Goal: Task Accomplishment & Management: Use online tool/utility

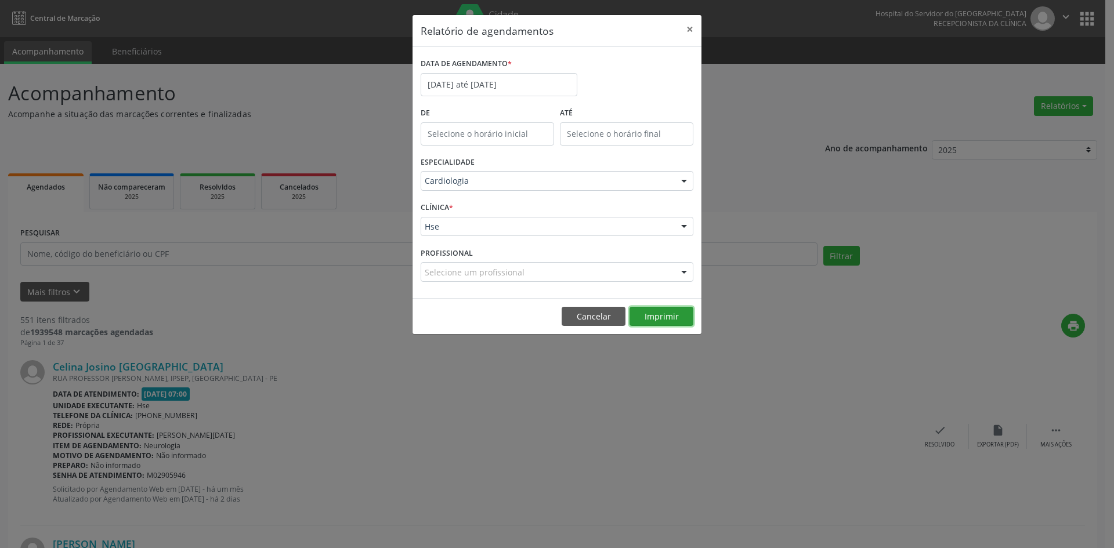
click at [669, 313] on button "Imprimir" at bounding box center [661, 317] width 64 height 20
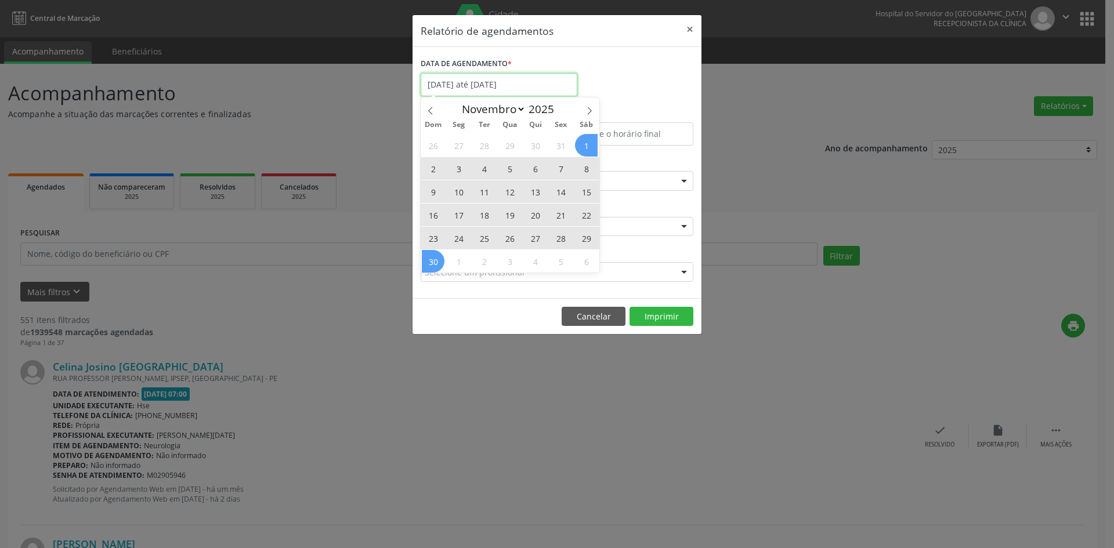
click at [464, 81] on input "[DATE] até [DATE]" at bounding box center [499, 84] width 157 height 23
click at [425, 108] on span at bounding box center [431, 107] width 20 height 20
select select "9"
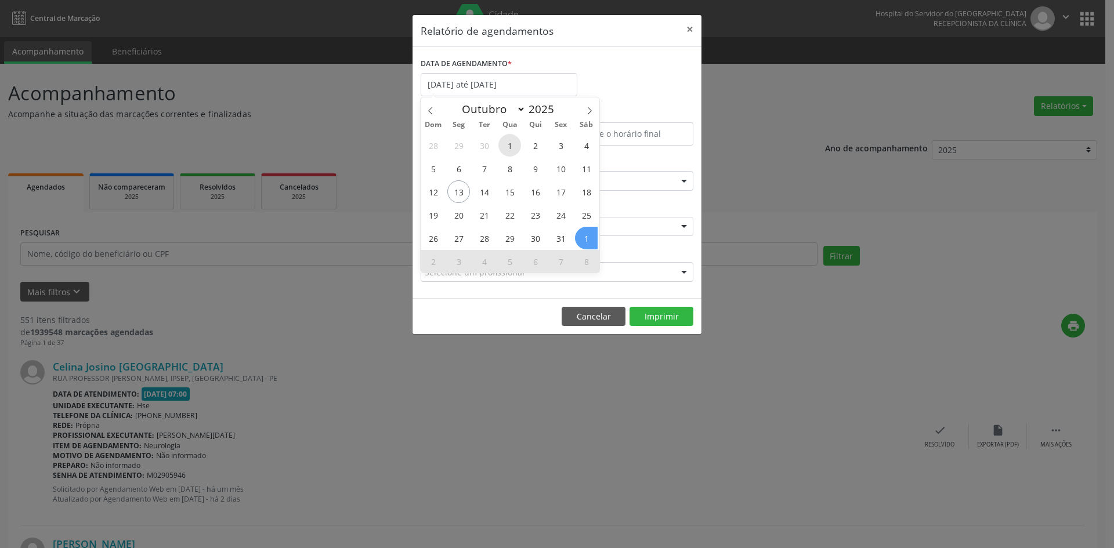
click at [505, 142] on span "1" at bounding box center [509, 145] width 23 height 23
type input "01/10/2025"
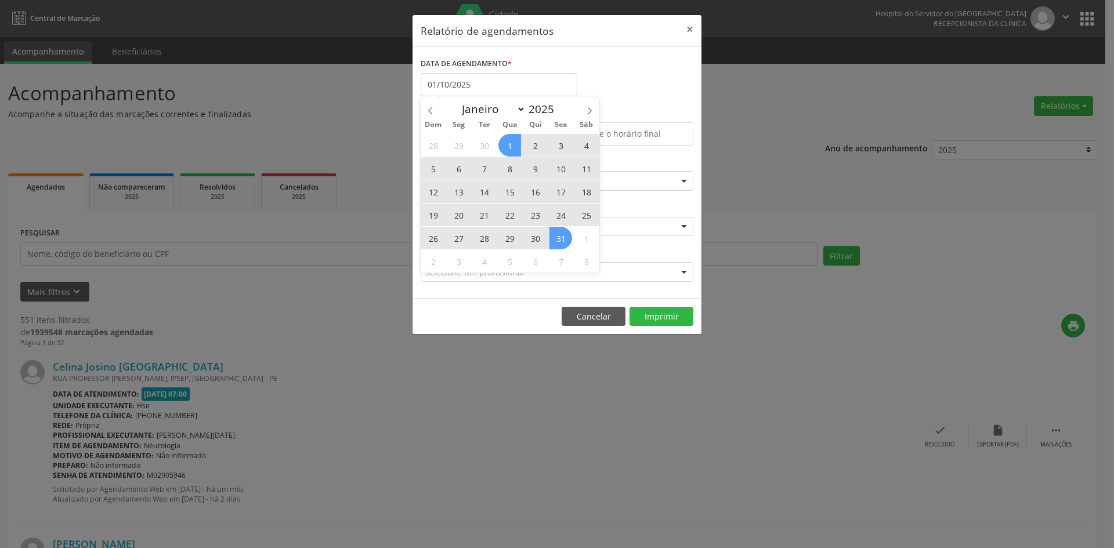
drag, startPoint x: 505, startPoint y: 142, endPoint x: 555, endPoint y: 234, distance: 105.1
click at [555, 234] on div "28 29 30 1 2 3 4 5 6 7 8 9 10 11 12 13 14 15 16 17 18 19 20 21 22 23 24 25 26 2…" at bounding box center [510, 202] width 179 height 139
click at [560, 241] on span "31" at bounding box center [560, 238] width 23 height 23
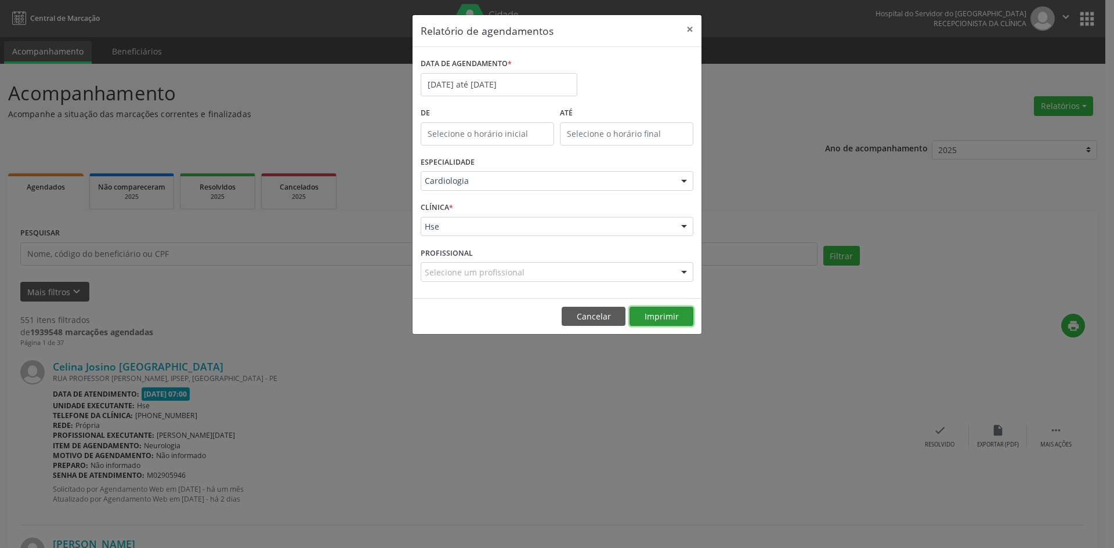
click at [664, 319] on button "Imprimir" at bounding box center [661, 317] width 64 height 20
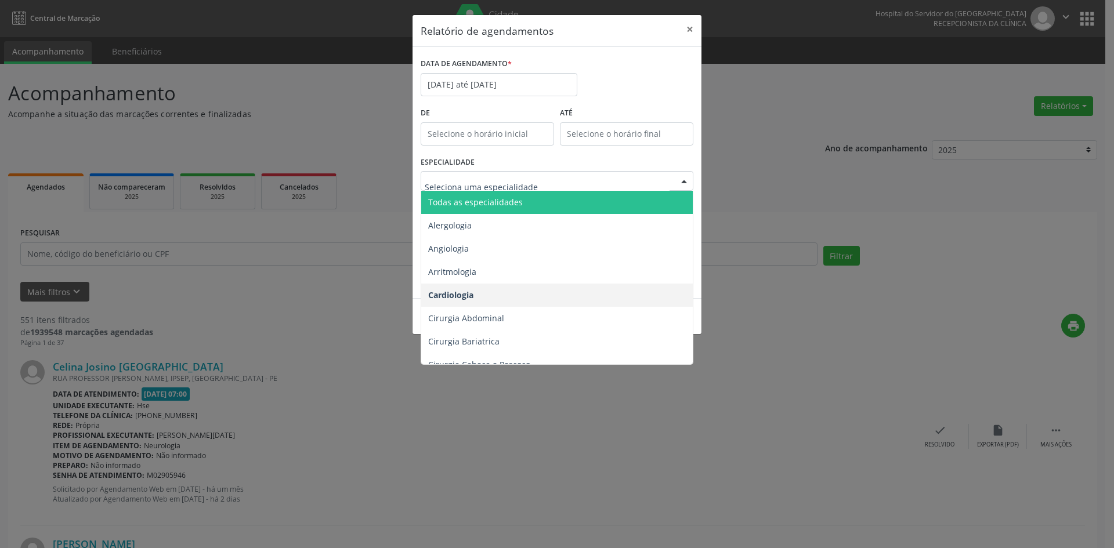
click at [540, 199] on span "Todas as especialidades" at bounding box center [557, 202] width 273 height 23
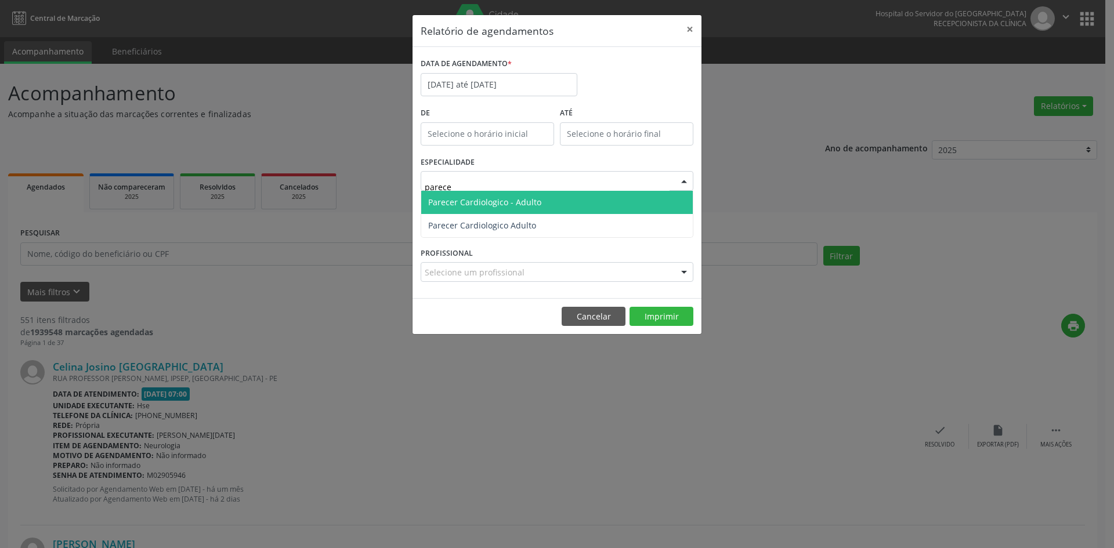
type input "parecer"
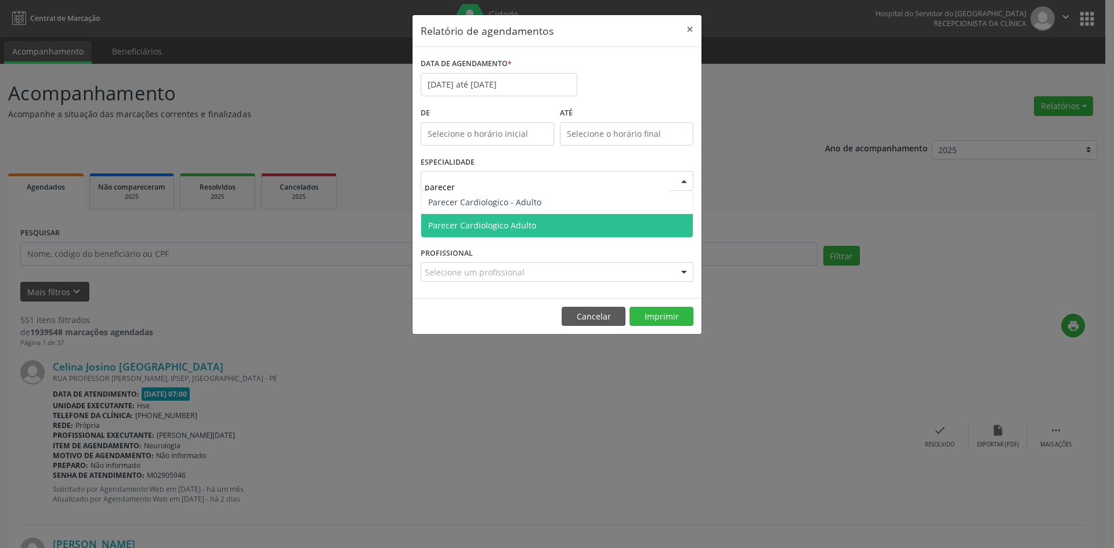
click at [571, 221] on span "Parecer Cardiologico Adulto" at bounding box center [557, 225] width 272 height 23
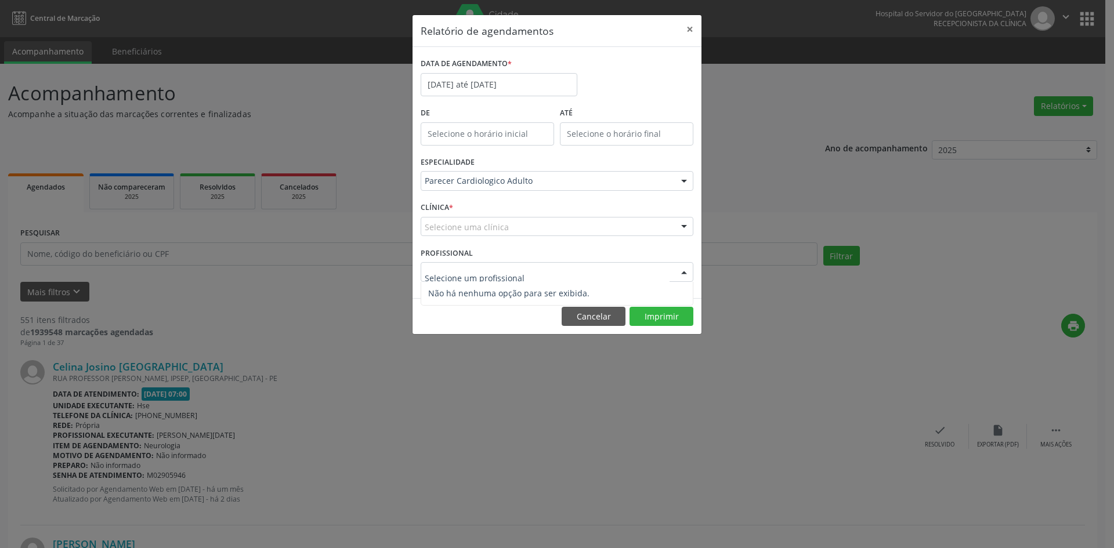
click at [685, 271] on div at bounding box center [683, 273] width 17 height 20
click at [618, 230] on div "Selecione uma clínica" at bounding box center [557, 227] width 273 height 20
click at [613, 190] on div "Parecer Cardiologico Adulto Todas as especialidades Alergologia Angiologia Arri…" at bounding box center [557, 181] width 273 height 20
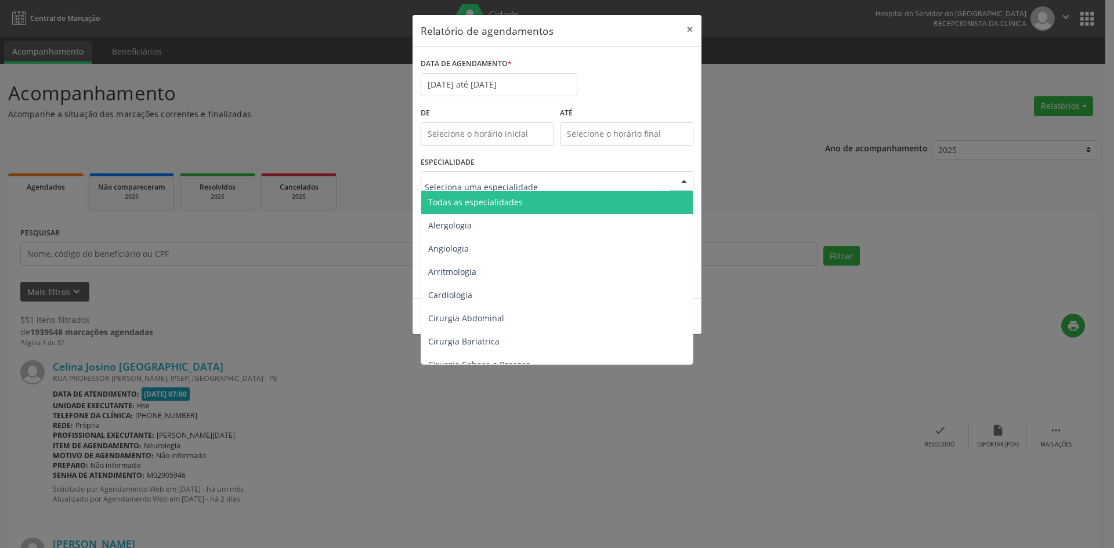
click at [611, 198] on span "Todas as especialidades" at bounding box center [557, 202] width 273 height 23
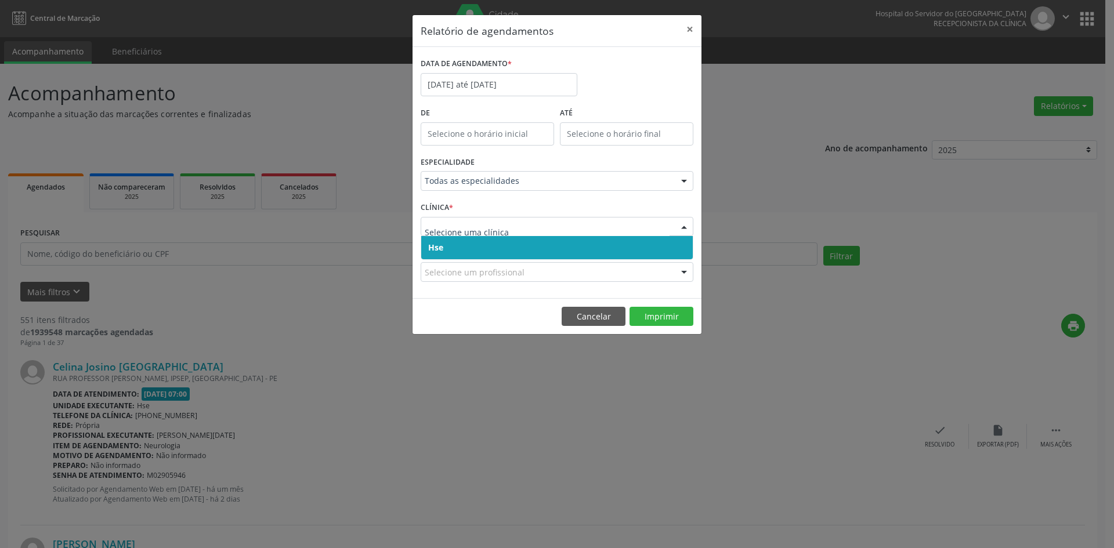
click at [614, 247] on span "Hse" at bounding box center [557, 247] width 272 height 23
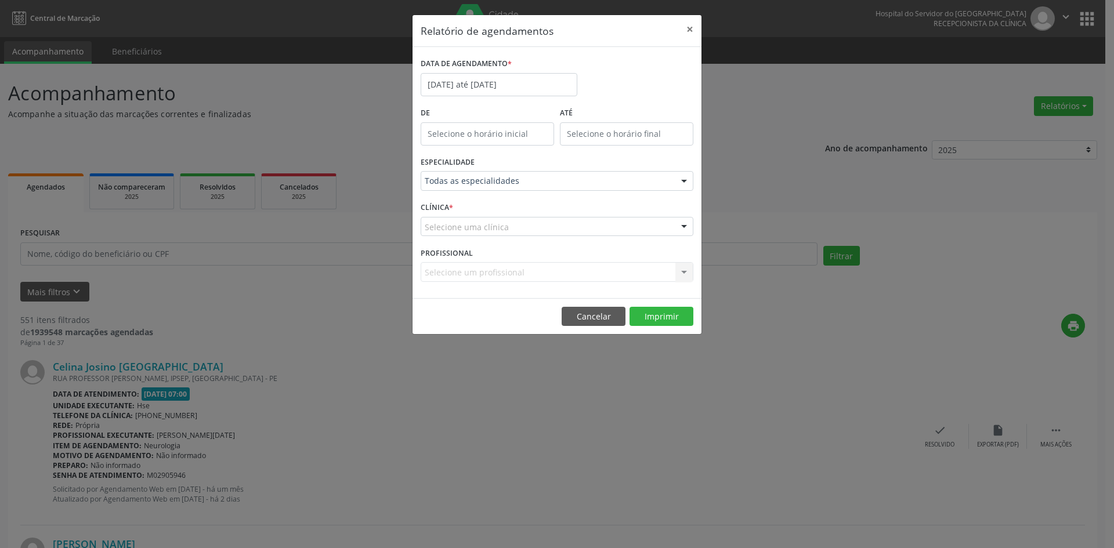
click at [614, 222] on div "Selecione uma clínica" at bounding box center [557, 227] width 273 height 20
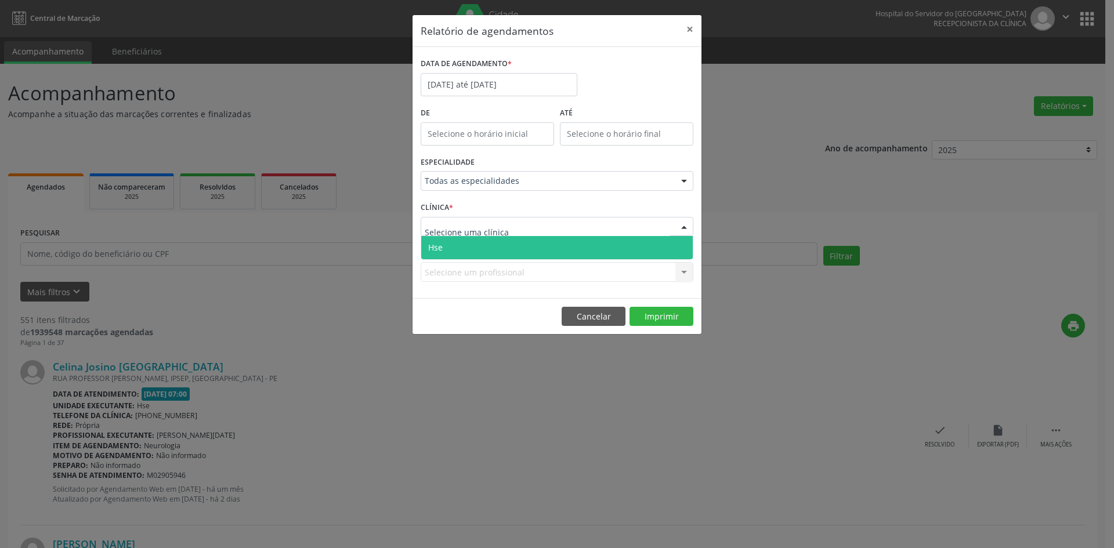
click at [614, 243] on span "Hse" at bounding box center [557, 247] width 272 height 23
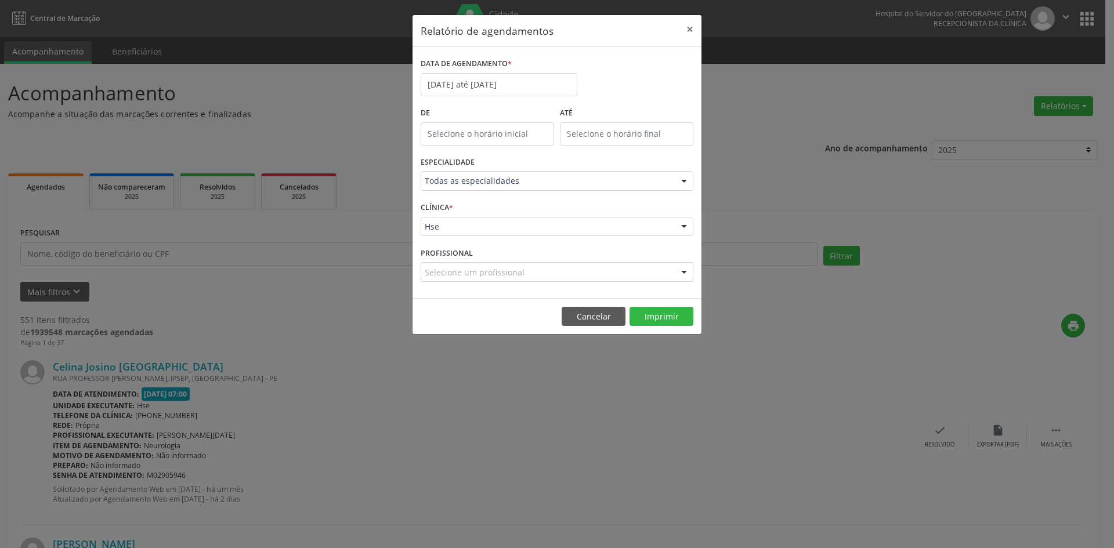
click at [682, 271] on div at bounding box center [683, 273] width 17 height 20
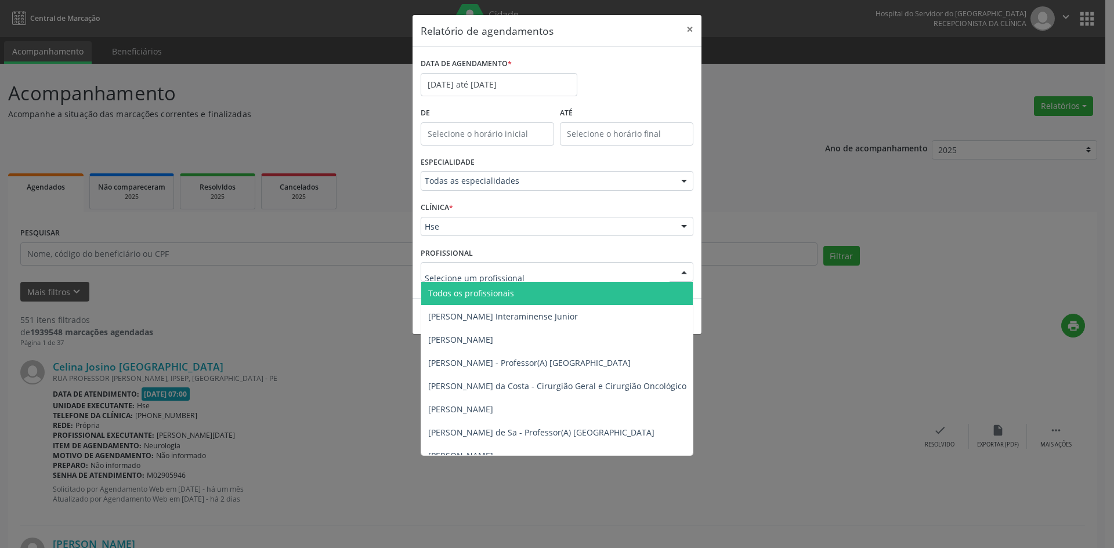
click at [671, 287] on span "Todos os profissionais" at bounding box center [616, 293] width 390 height 23
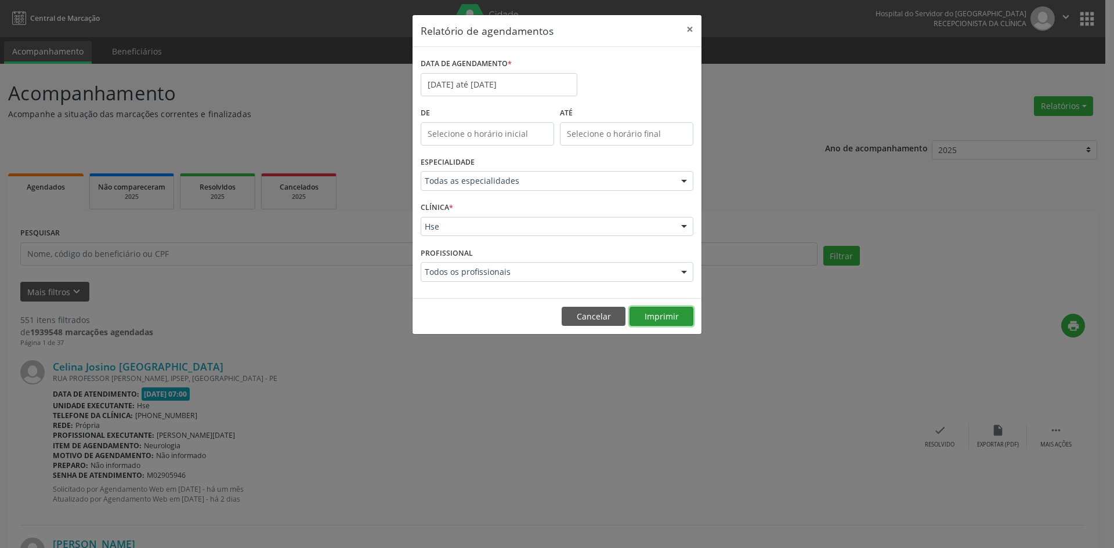
click at [667, 314] on button "Imprimir" at bounding box center [661, 317] width 64 height 20
click at [682, 272] on div at bounding box center [683, 273] width 17 height 20
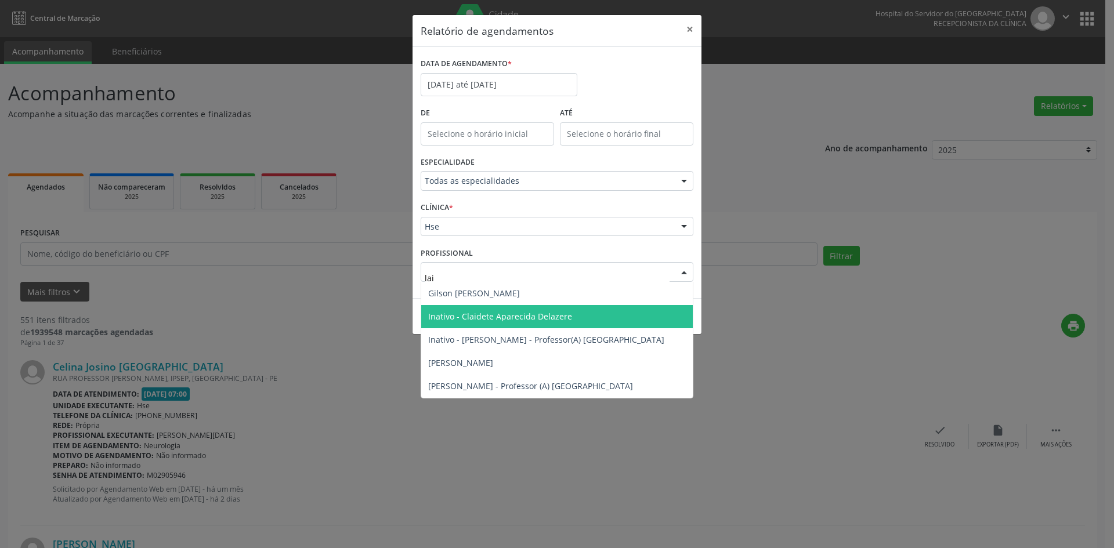
type input "lail"
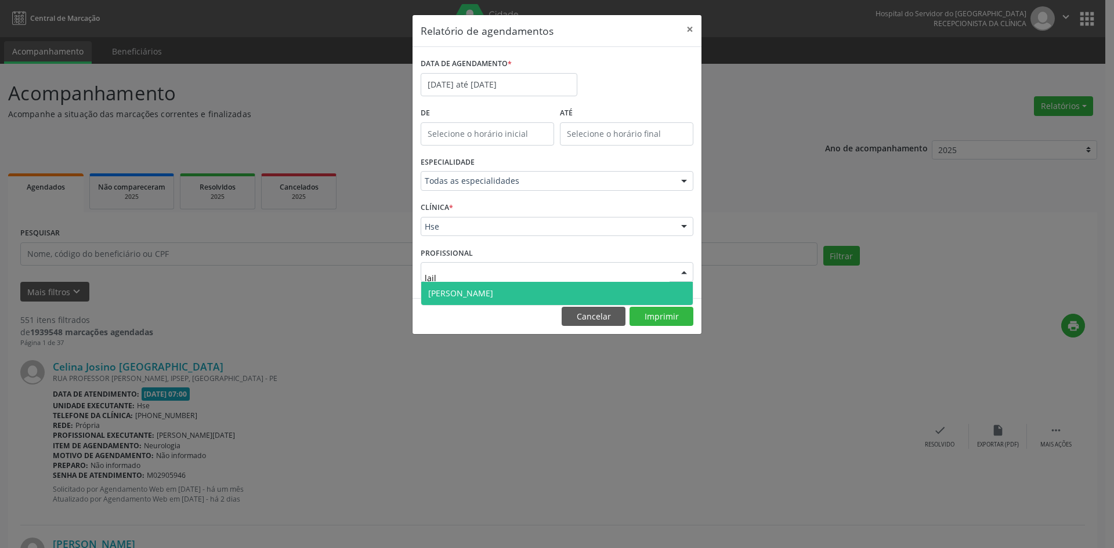
click at [563, 288] on span "[PERSON_NAME]" at bounding box center [557, 293] width 272 height 23
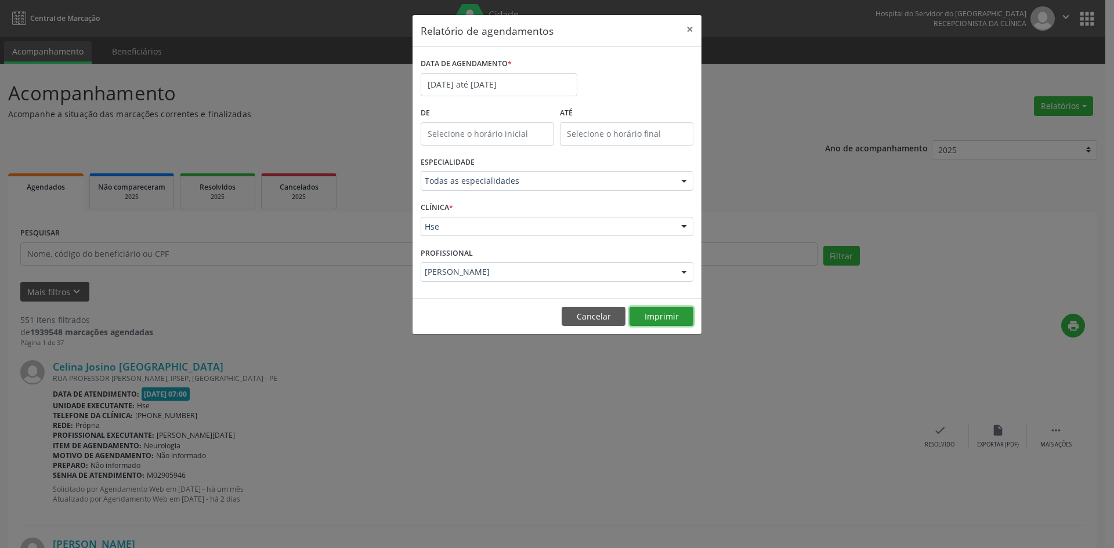
click at [665, 312] on button "Imprimir" at bounding box center [661, 317] width 64 height 20
click at [502, 89] on input "[DATE] até [DATE]" at bounding box center [499, 84] width 157 height 23
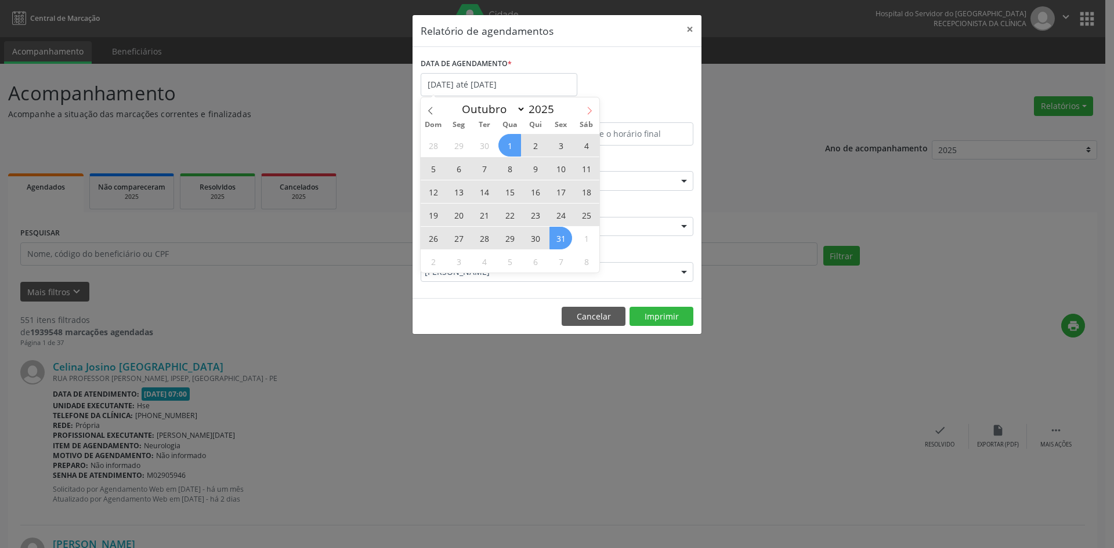
click at [585, 108] on icon at bounding box center [589, 111] width 8 height 8
select select "10"
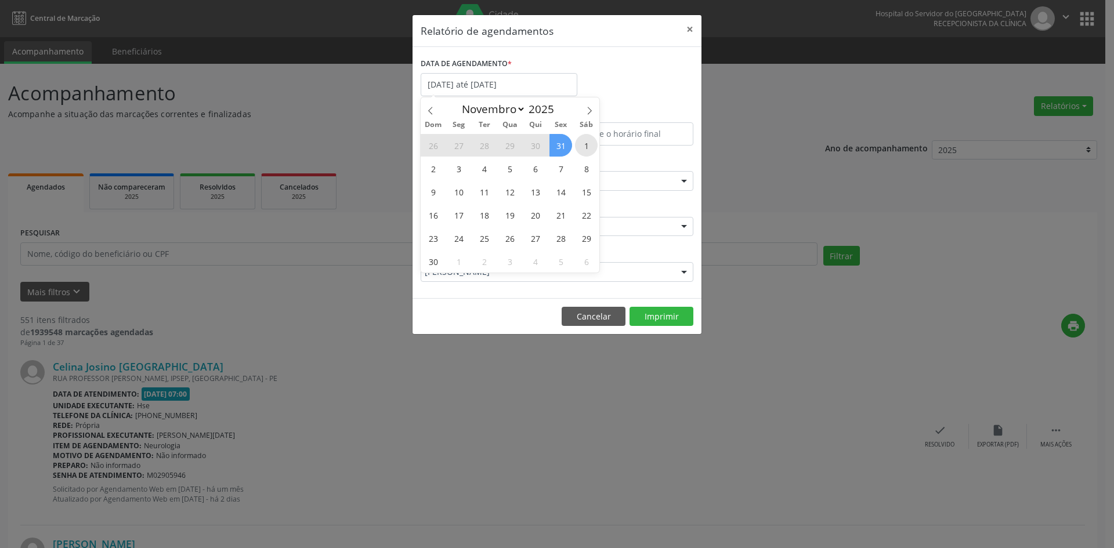
click at [584, 142] on span "1" at bounding box center [586, 145] width 23 height 23
type input "[DATE]"
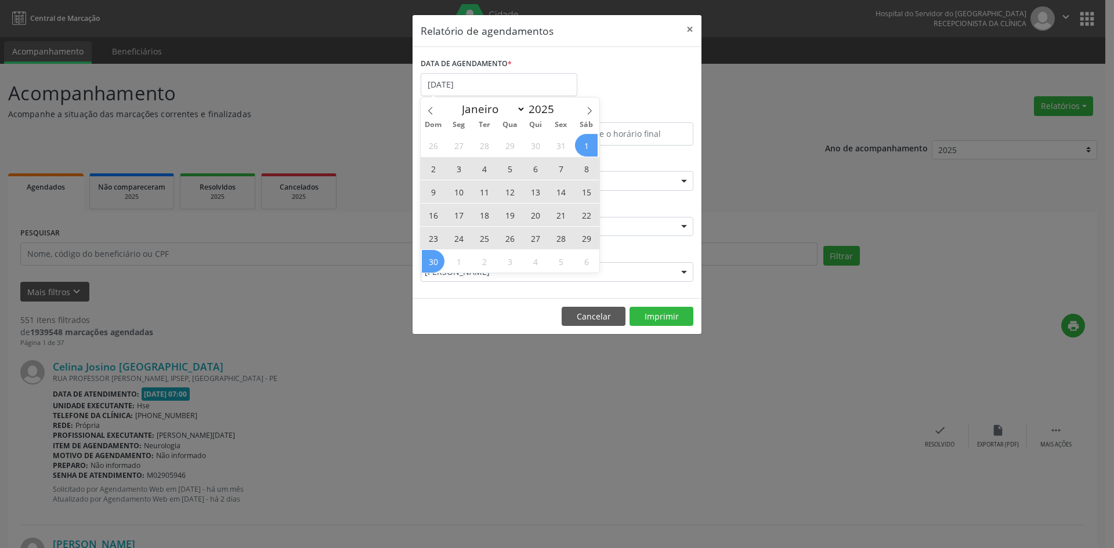
drag, startPoint x: 584, startPoint y: 142, endPoint x: 434, endPoint y: 258, distance: 189.8
click at [434, 258] on div "26 27 28 29 30 31 1 2 3 4 5 6 7 8 9 10 11 12 13 14 15 16 17 18 19 20 21 22 23 2…" at bounding box center [510, 202] width 179 height 139
click at [434, 259] on span "30" at bounding box center [433, 261] width 23 height 23
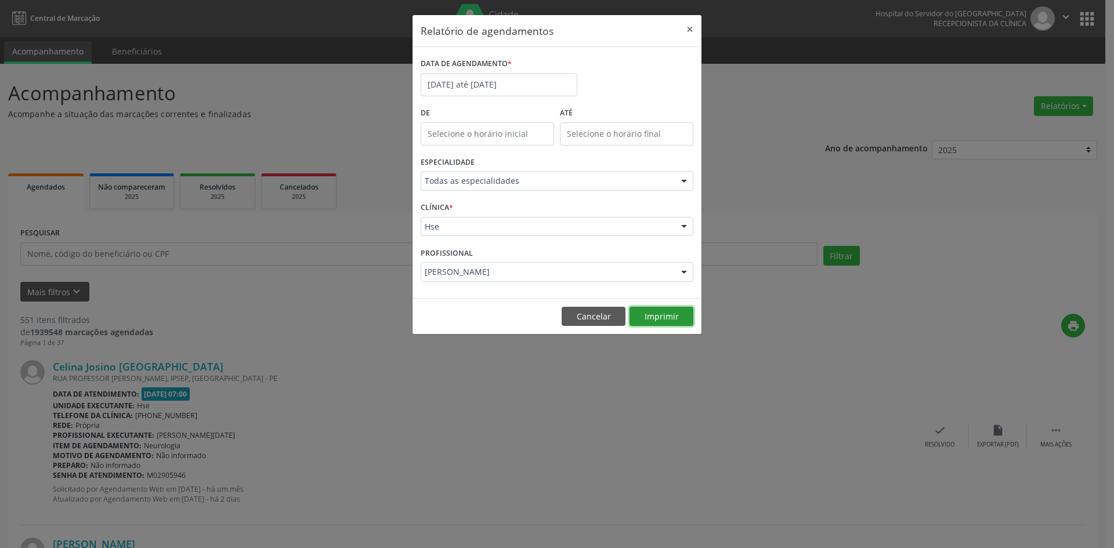
click at [657, 314] on button "Imprimir" at bounding box center [661, 317] width 64 height 20
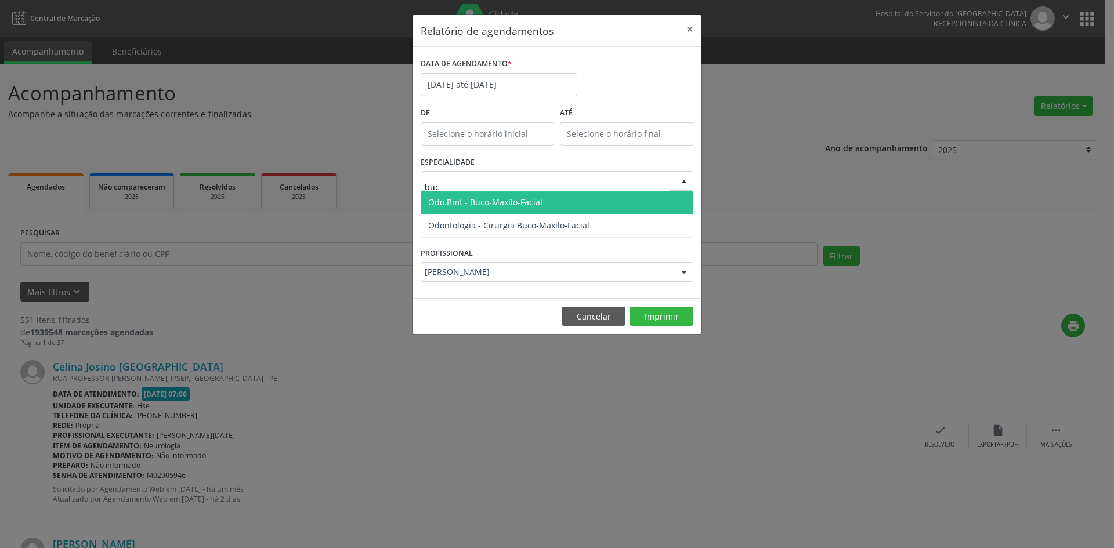
type input "buco"
click at [556, 203] on span "Odo.Bmf - Buco-Maxilo-Facial" at bounding box center [557, 202] width 272 height 23
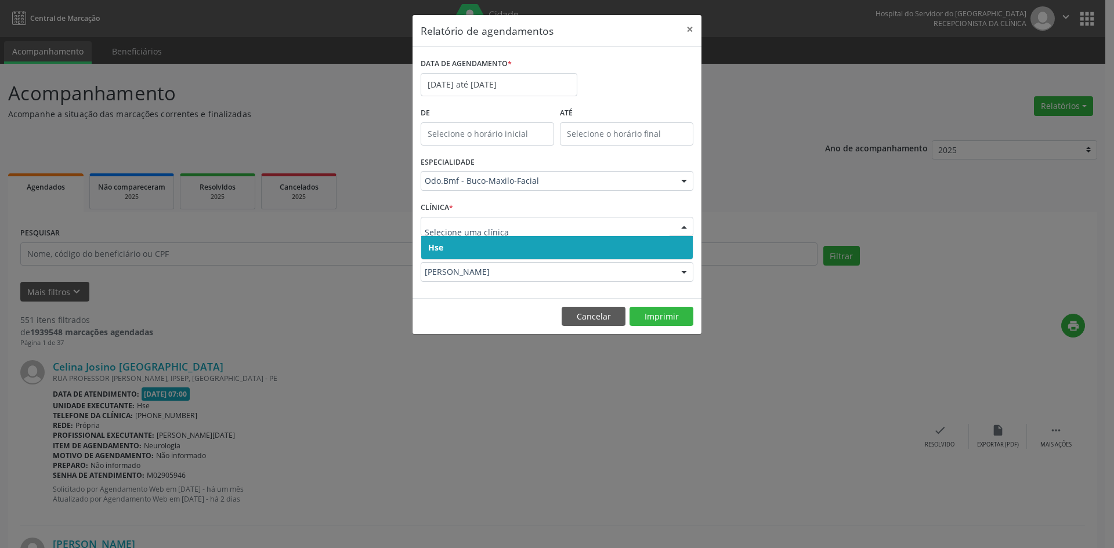
click at [542, 243] on span "Hse" at bounding box center [557, 247] width 272 height 23
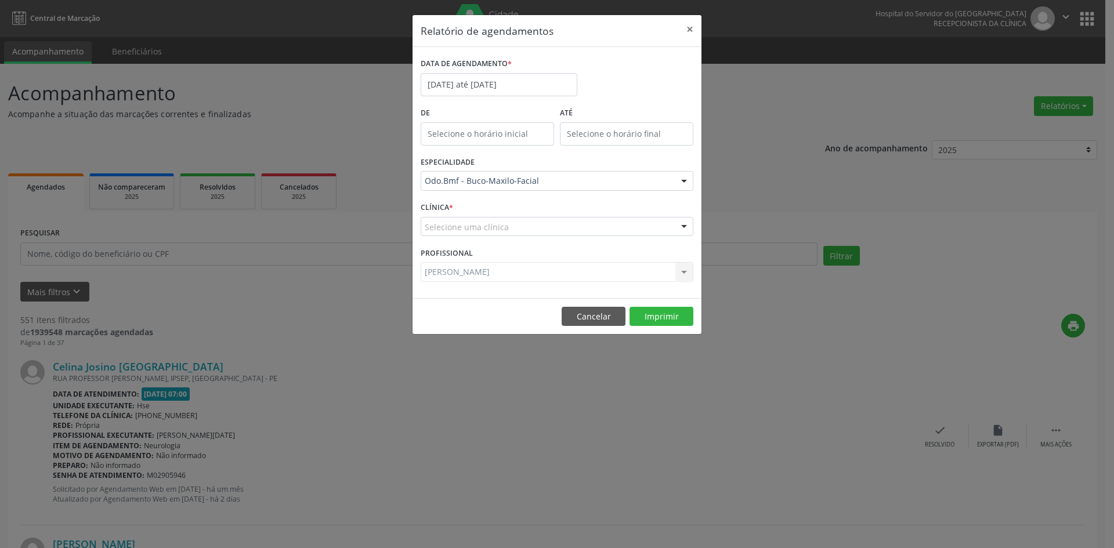
click at [545, 227] on div "Selecione uma clínica" at bounding box center [557, 227] width 273 height 20
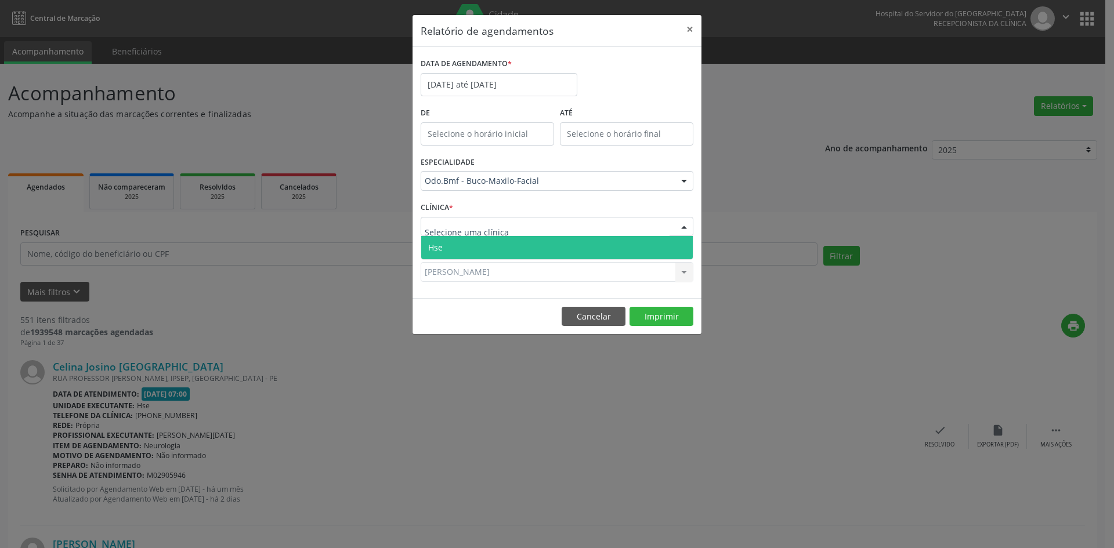
click at [548, 245] on span "Hse" at bounding box center [557, 247] width 272 height 23
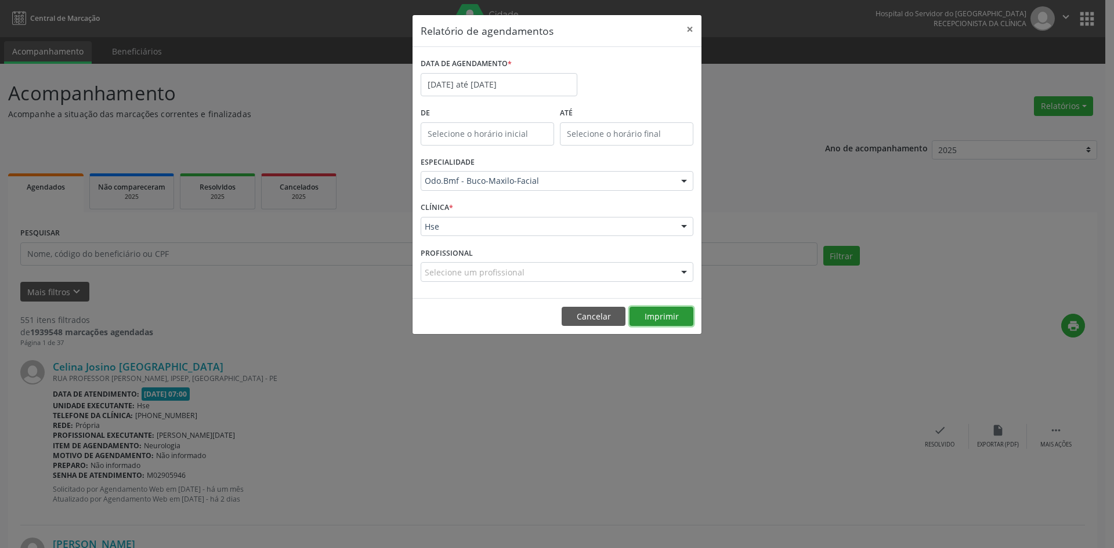
click at [657, 316] on button "Imprimir" at bounding box center [661, 317] width 64 height 20
click at [681, 269] on div at bounding box center [683, 273] width 17 height 20
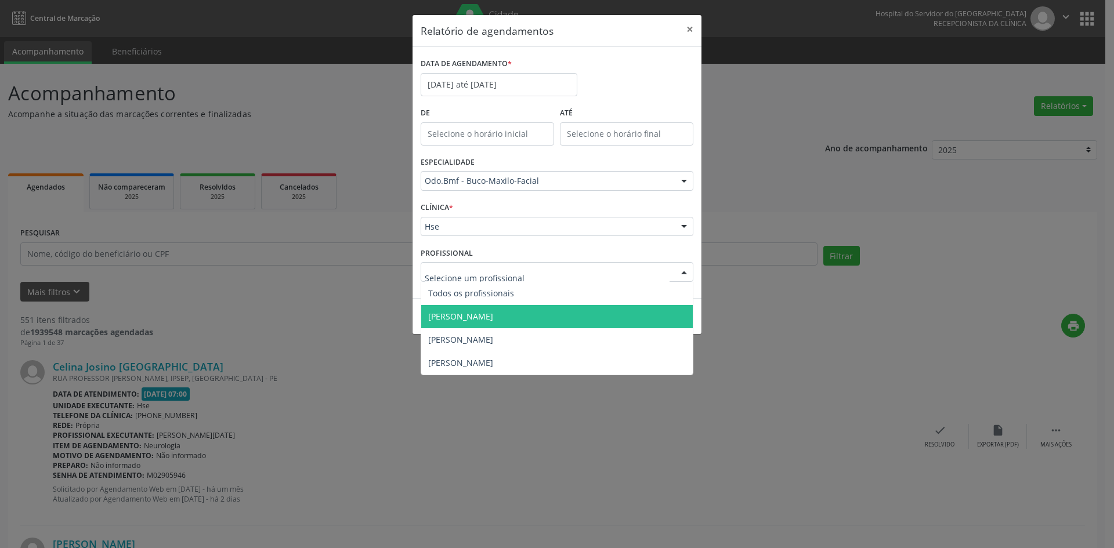
click at [591, 320] on span "[PERSON_NAME]" at bounding box center [557, 316] width 272 height 23
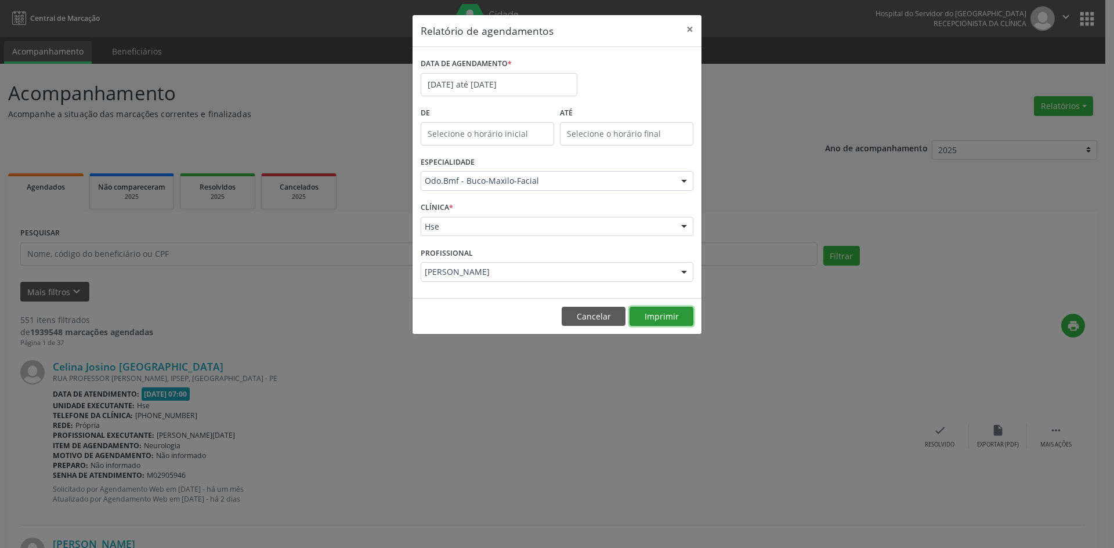
click at [665, 315] on button "Imprimir" at bounding box center [661, 317] width 64 height 20
click at [455, 85] on input "[DATE] até [DATE]" at bounding box center [499, 84] width 157 height 23
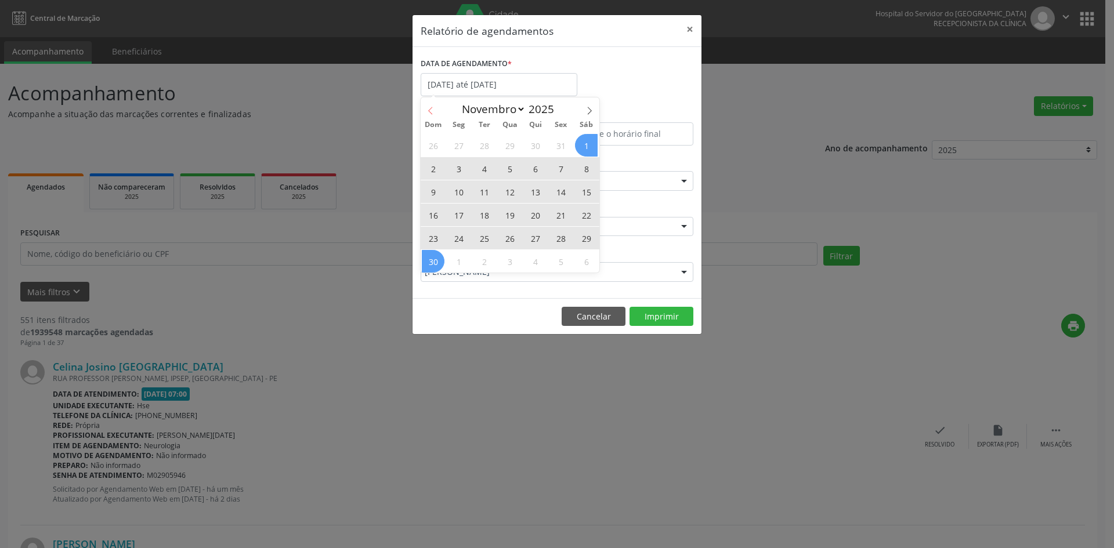
click at [431, 110] on icon at bounding box center [430, 111] width 8 height 8
select select "9"
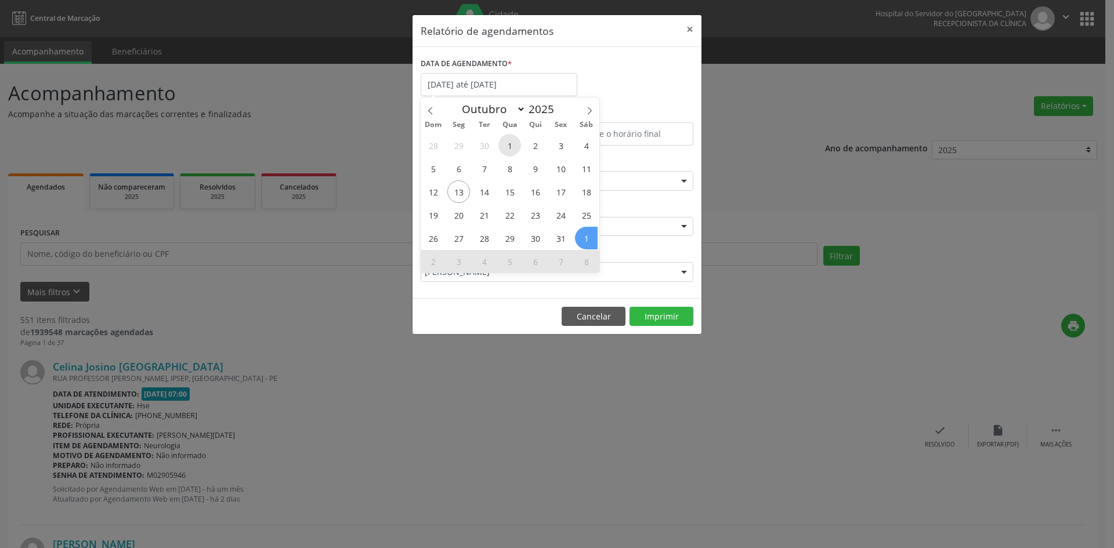
click at [510, 147] on span "1" at bounding box center [509, 145] width 23 height 23
type input "01/10/2025"
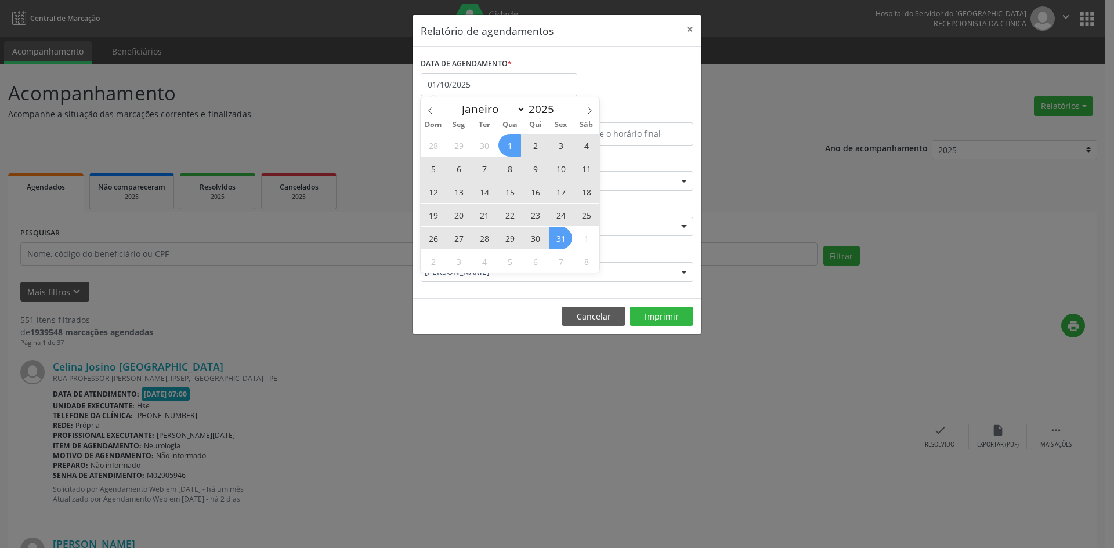
drag, startPoint x: 511, startPoint y: 146, endPoint x: 562, endPoint y: 234, distance: 102.1
click at [562, 234] on div "28 29 30 1 2 3 4 5 6 7 8 9 10 11 12 13 14 15 16 17 18 19 20 21 22 23 24 25 26 2…" at bounding box center [510, 202] width 179 height 139
drag, startPoint x: 562, startPoint y: 234, endPoint x: 580, endPoint y: 272, distance: 42.0
click at [562, 234] on span "31" at bounding box center [560, 238] width 23 height 23
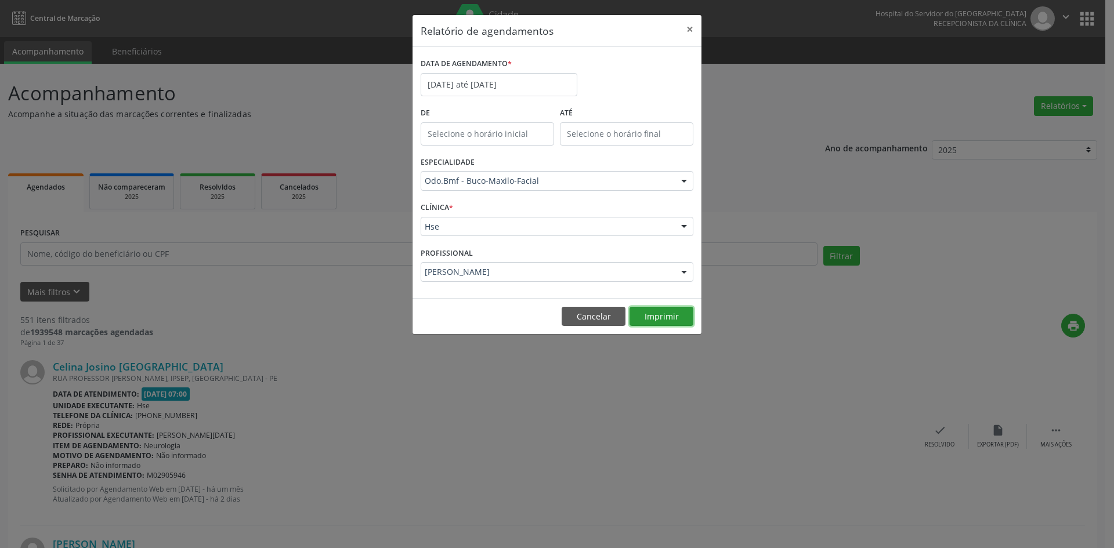
click at [658, 317] on button "Imprimir" at bounding box center [661, 317] width 64 height 20
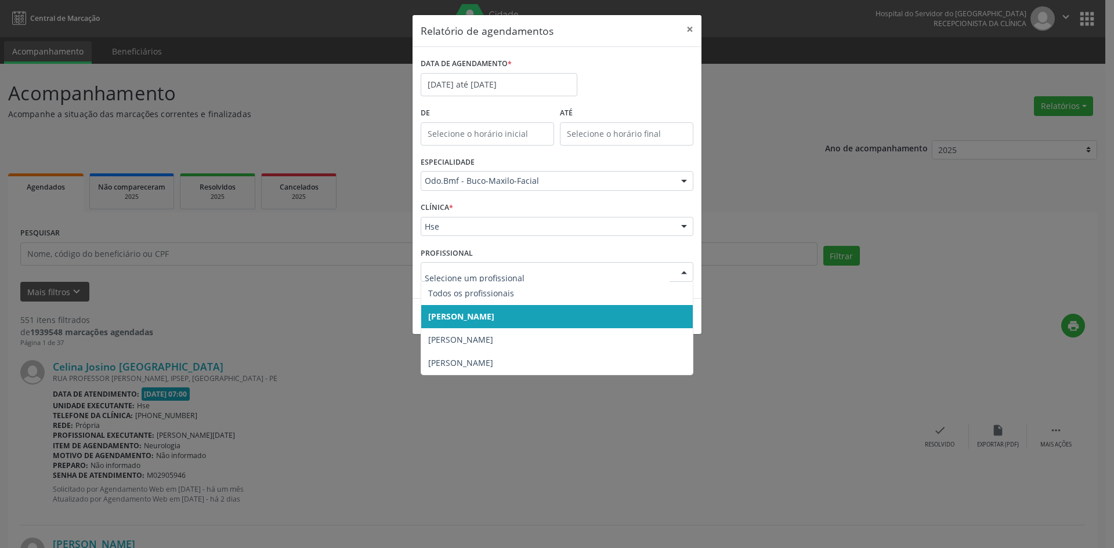
click at [685, 272] on div at bounding box center [683, 273] width 17 height 20
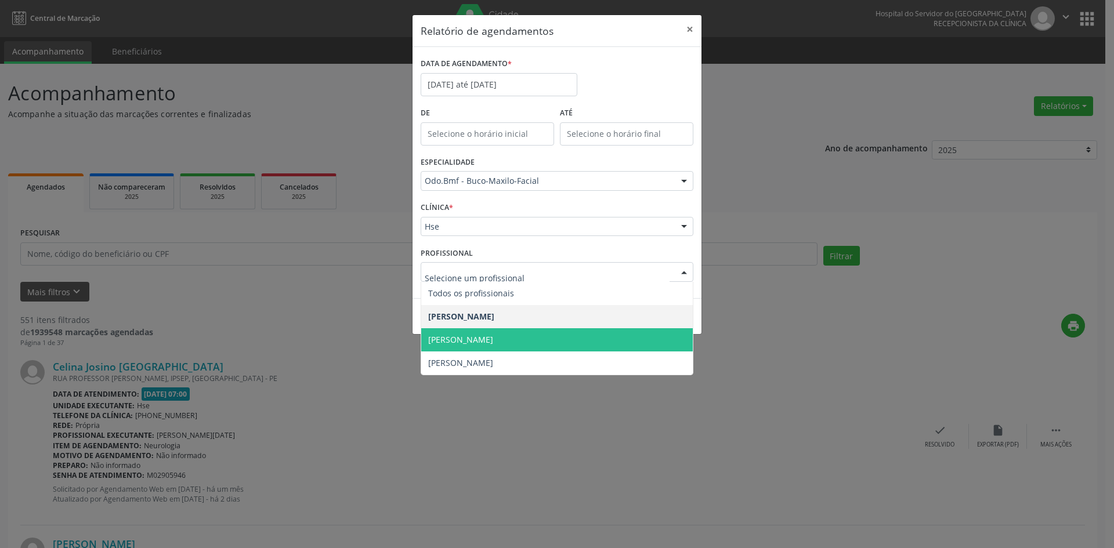
click at [625, 343] on span "[PERSON_NAME]" at bounding box center [557, 339] width 272 height 23
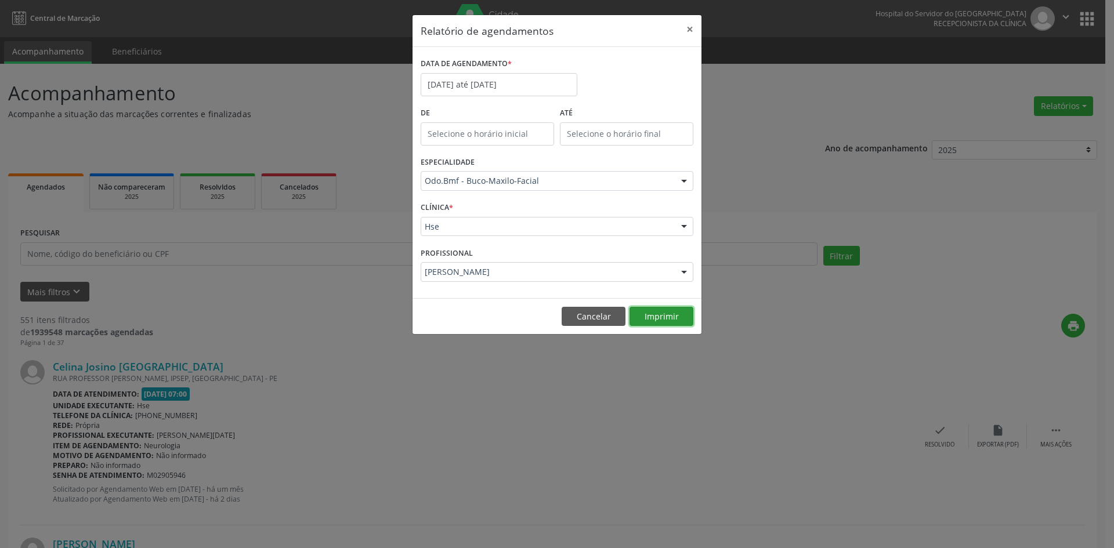
click at [667, 316] on button "Imprimir" at bounding box center [661, 317] width 64 height 20
click at [684, 273] on div at bounding box center [683, 273] width 17 height 20
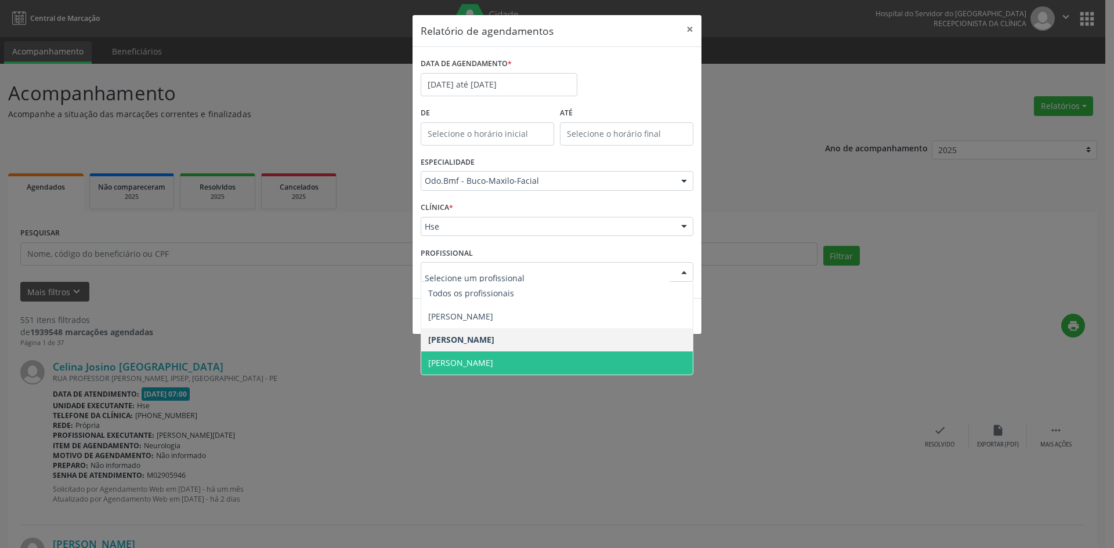
click at [603, 365] on span "[PERSON_NAME]" at bounding box center [557, 363] width 272 height 23
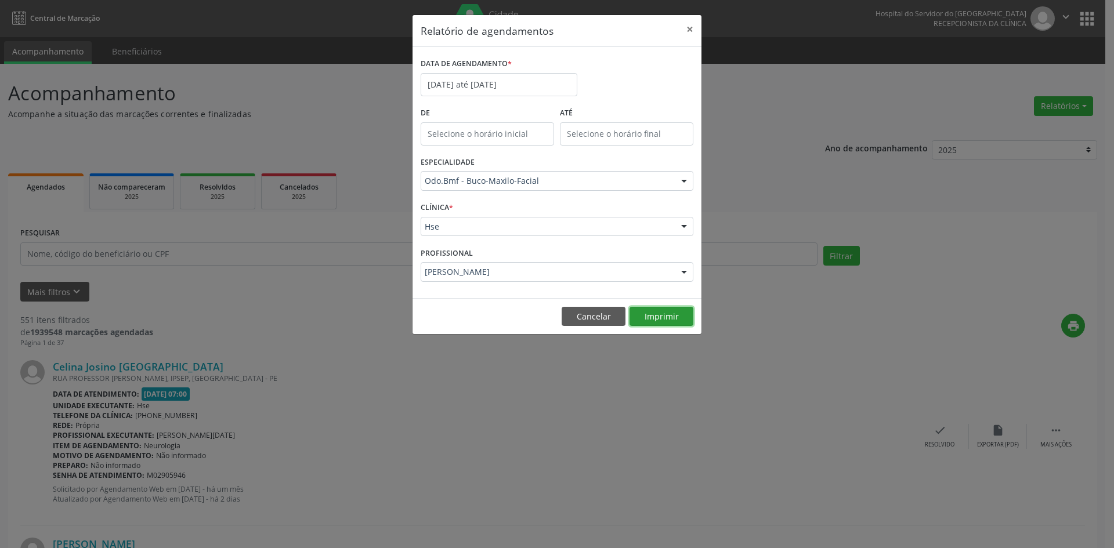
click at [665, 315] on button "Imprimir" at bounding box center [661, 317] width 64 height 20
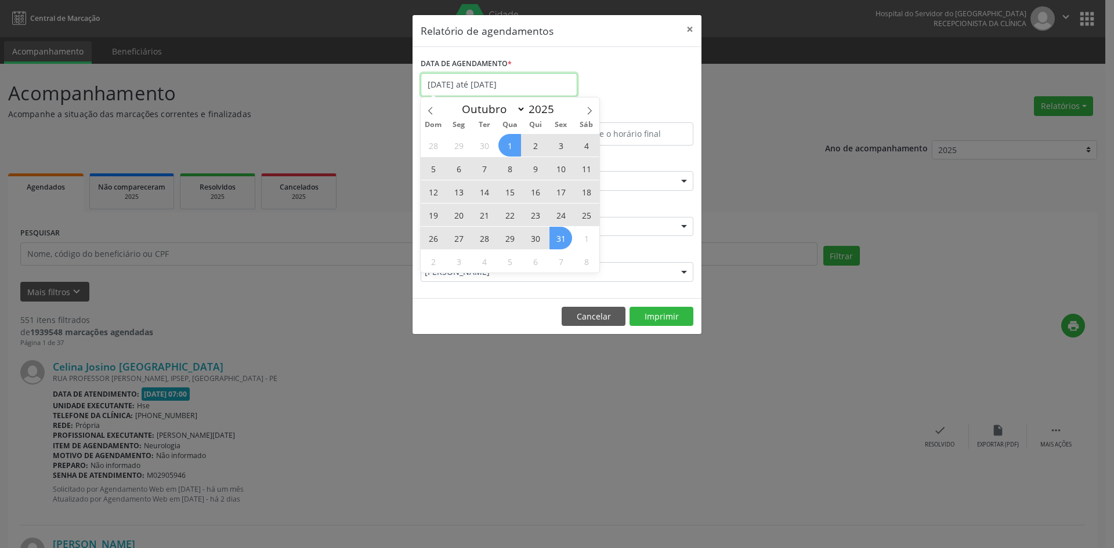
click at [548, 82] on input "[DATE] até [DATE]" at bounding box center [499, 84] width 157 height 23
click at [586, 111] on icon at bounding box center [589, 111] width 8 height 8
select select "10"
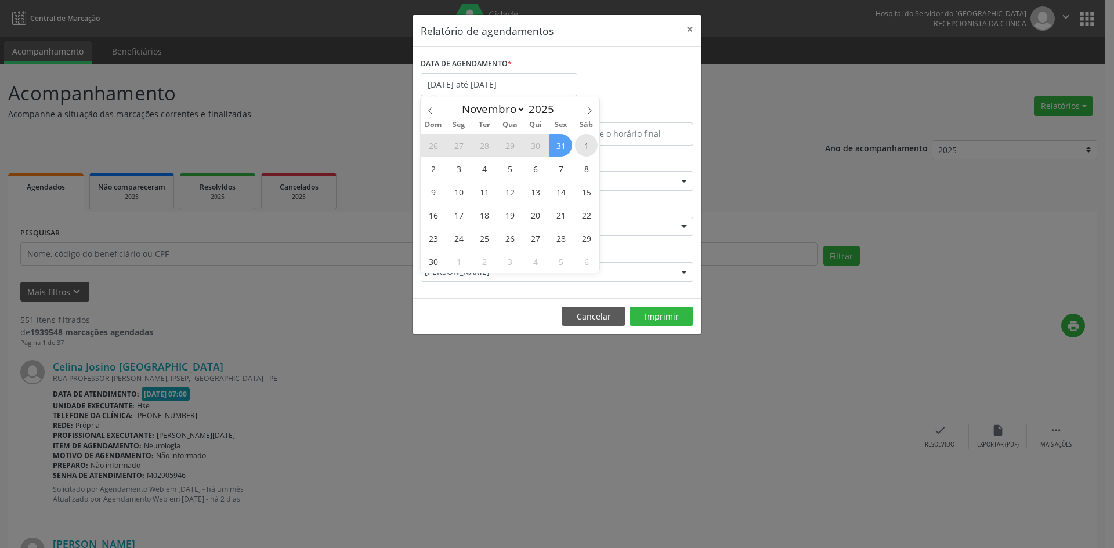
click at [583, 139] on span "1" at bounding box center [586, 145] width 23 height 23
type input "[DATE]"
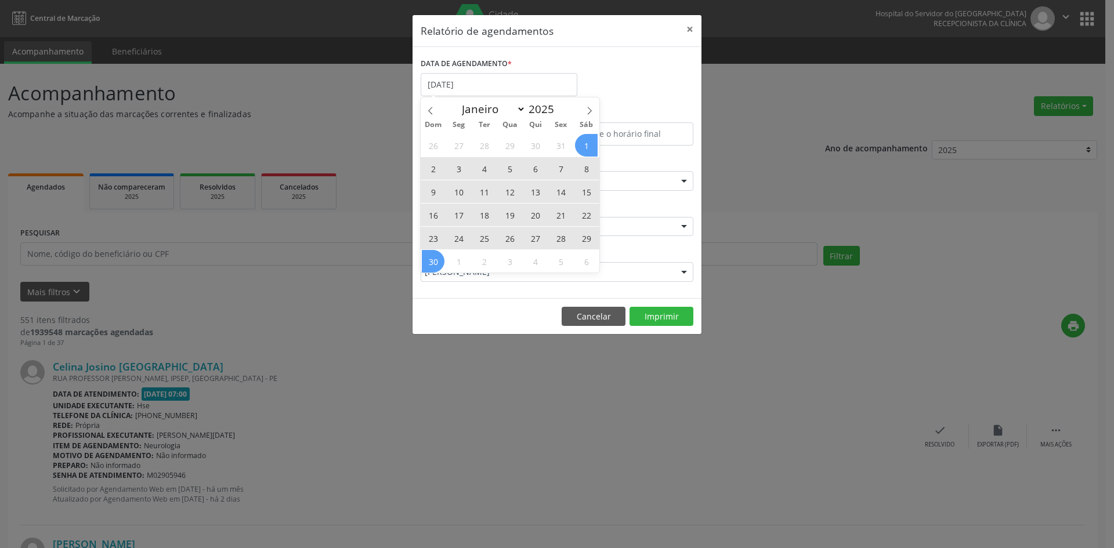
drag, startPoint x: 583, startPoint y: 139, endPoint x: 432, endPoint y: 255, distance: 190.4
click at [432, 255] on div "26 27 28 29 30 31 1 2 3 4 5 6 7 8 9 10 11 12 13 14 15 16 17 18 19 20 21 22 23 2…" at bounding box center [510, 202] width 179 height 139
click at [432, 255] on span "30" at bounding box center [433, 261] width 23 height 23
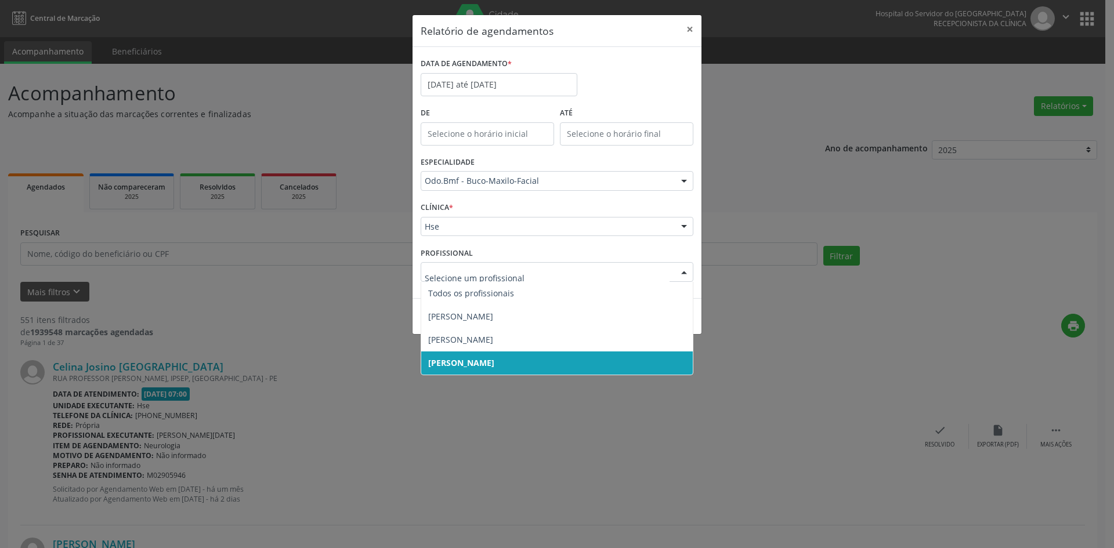
click at [685, 269] on div at bounding box center [683, 273] width 17 height 20
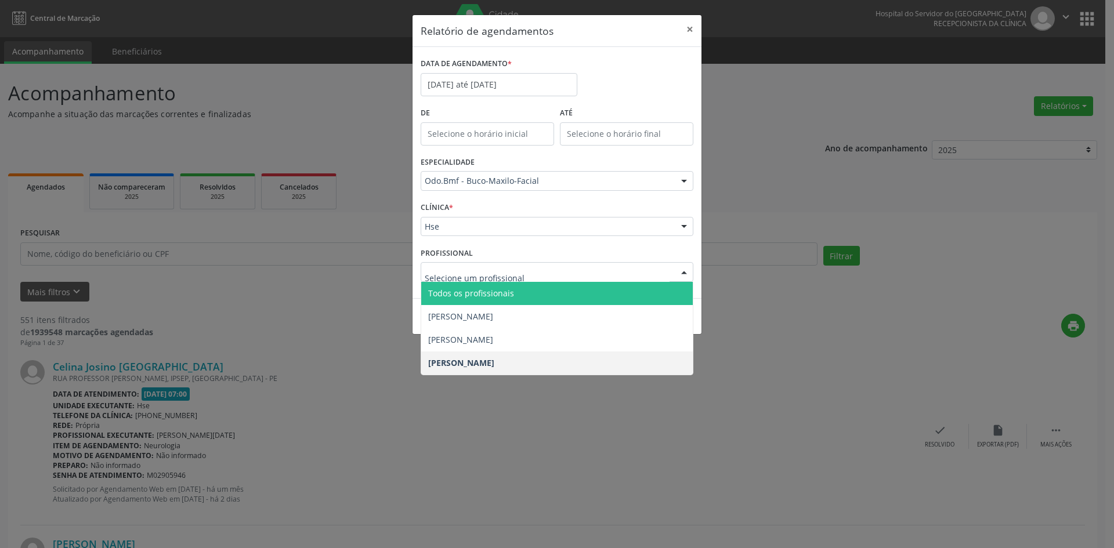
click at [650, 288] on span "Todos os profissionais" at bounding box center [557, 293] width 272 height 23
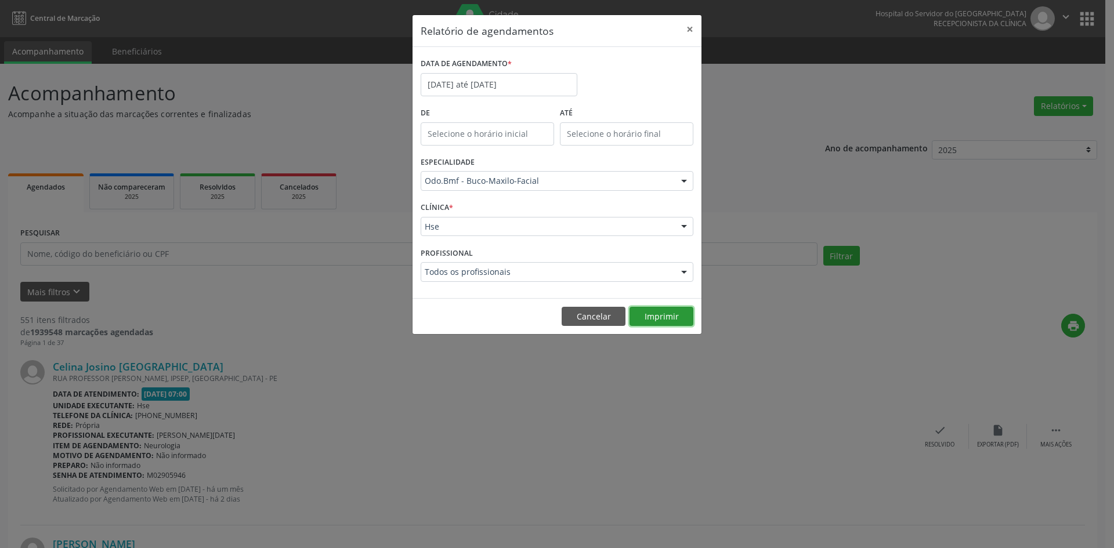
click at [664, 319] on button "Imprimir" at bounding box center [661, 317] width 64 height 20
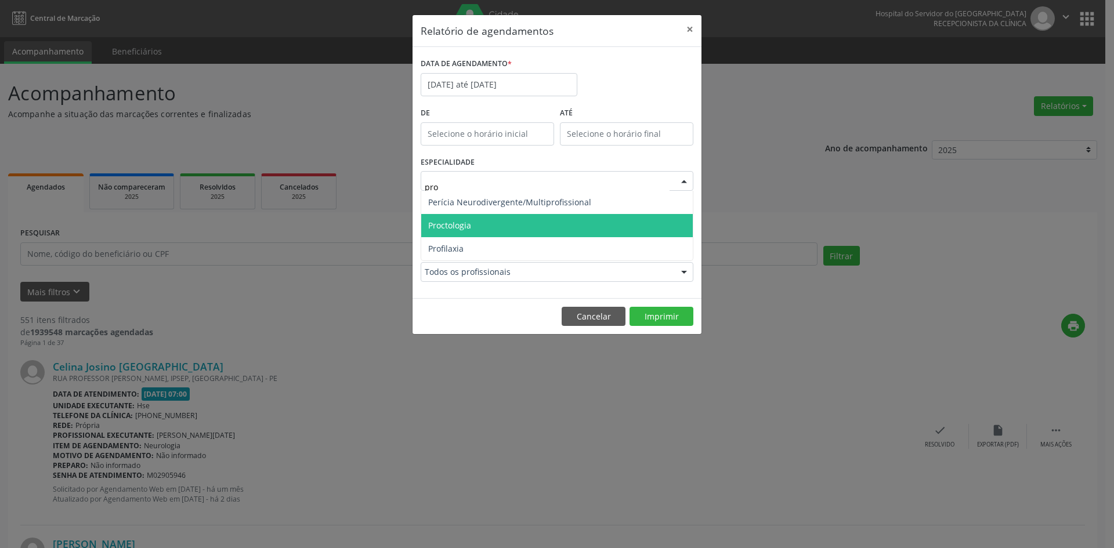
click at [512, 225] on span "Proctologia" at bounding box center [557, 225] width 272 height 23
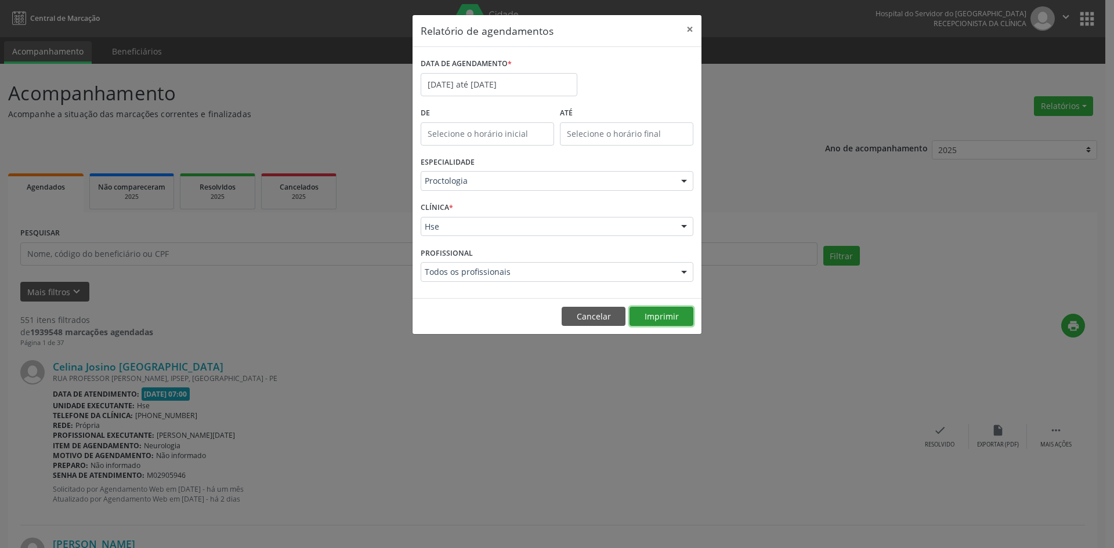
click at [661, 314] on button "Imprimir" at bounding box center [661, 317] width 64 height 20
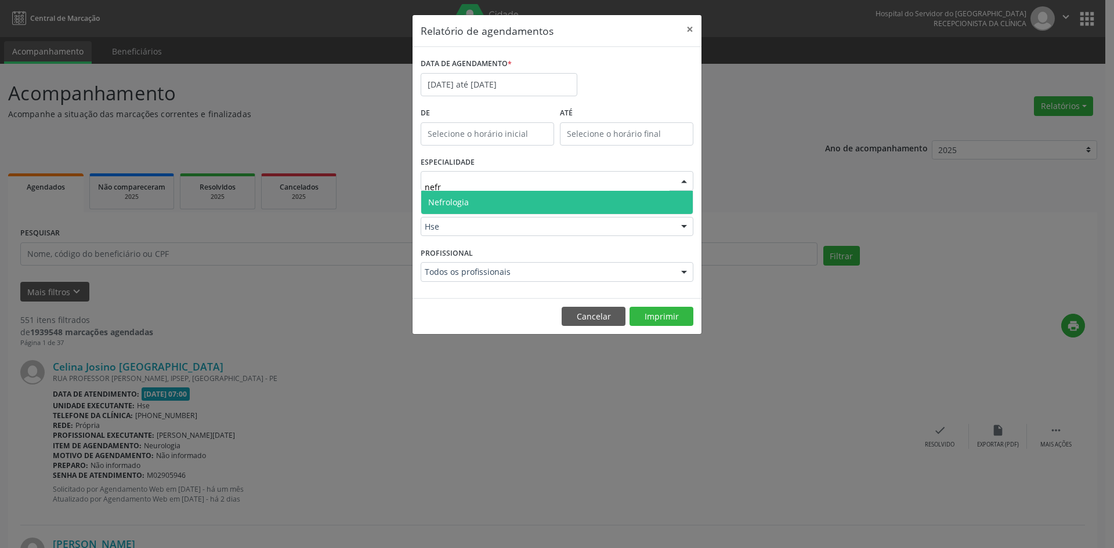
type input "nefro"
click at [547, 198] on span "Nefrologia" at bounding box center [557, 202] width 272 height 23
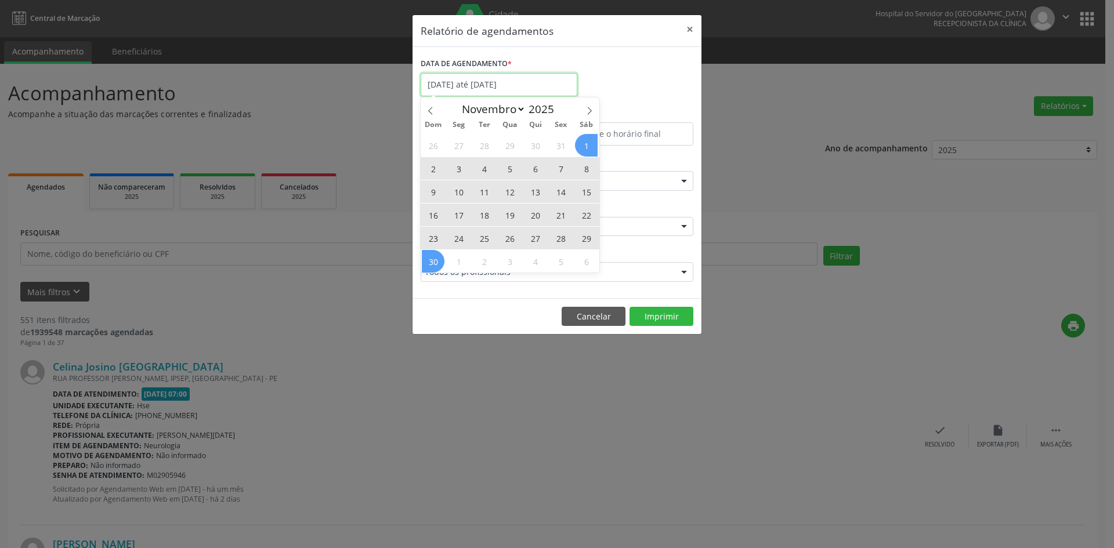
click at [502, 86] on input "[DATE] até [DATE]" at bounding box center [499, 84] width 157 height 23
click at [430, 109] on icon at bounding box center [430, 111] width 4 height 8
select select "9"
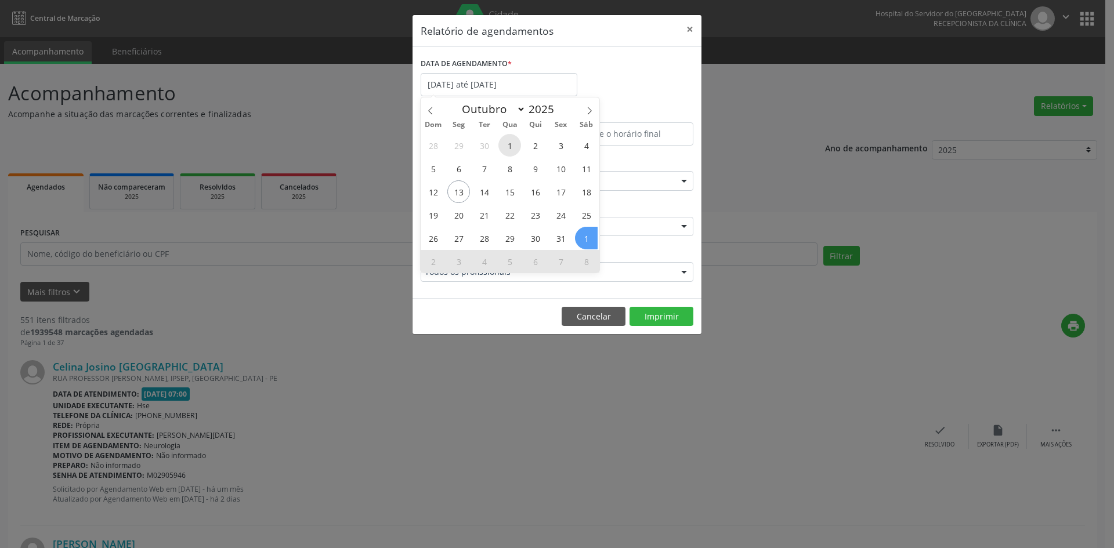
click at [507, 146] on span "1" at bounding box center [509, 145] width 23 height 23
type input "01/10/2025"
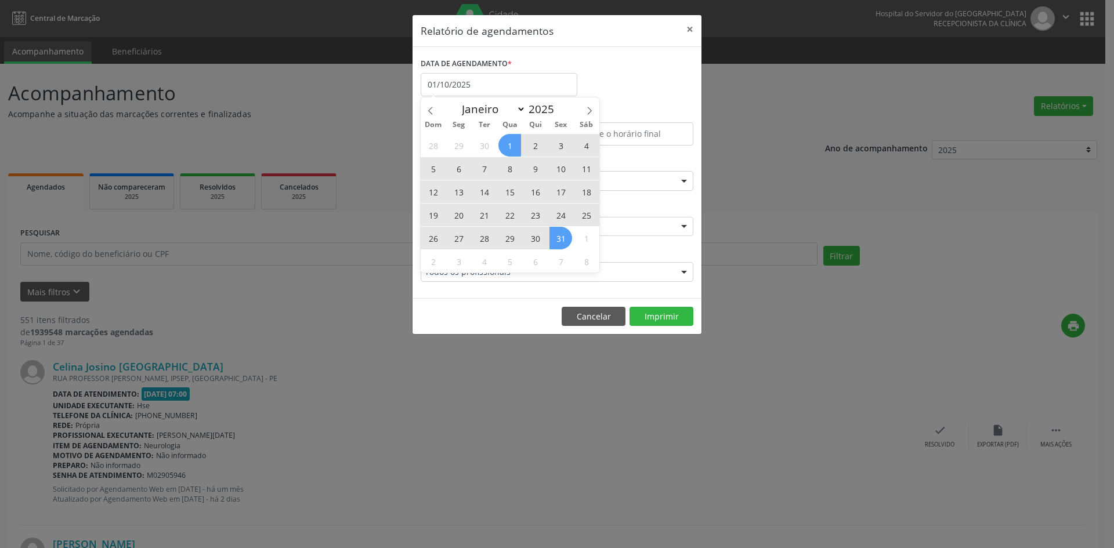
drag, startPoint x: 507, startPoint y: 146, endPoint x: 561, endPoint y: 236, distance: 104.4
click at [561, 236] on div "28 29 30 1 2 3 4 5 6 7 8 9 10 11 12 13 14 15 16 17 18 19 20 21 22 23 24 25 26 2…" at bounding box center [510, 202] width 179 height 139
click at [561, 236] on span "31" at bounding box center [560, 238] width 23 height 23
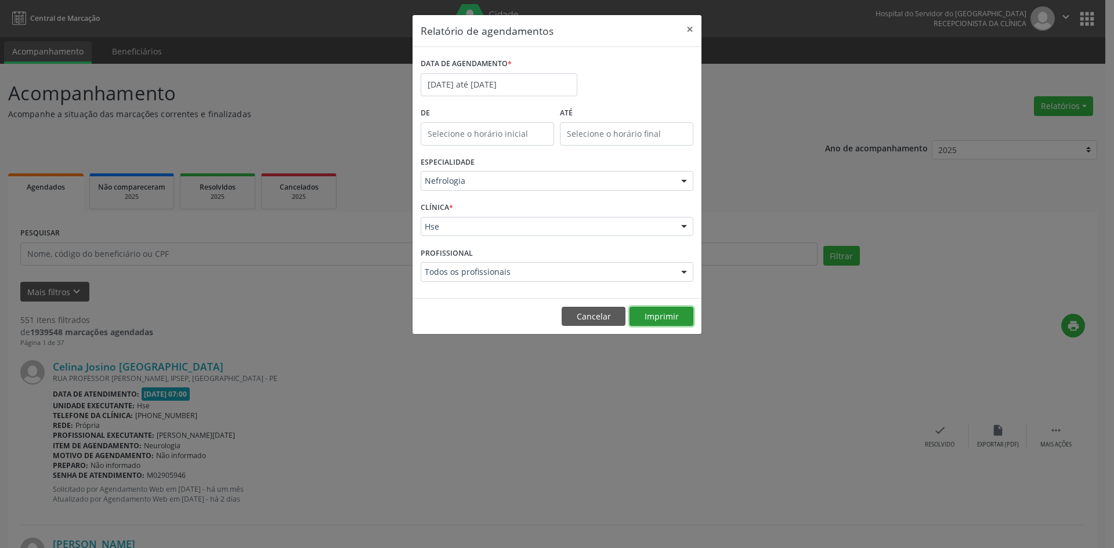
click at [653, 313] on button "Imprimir" at bounding box center [661, 317] width 64 height 20
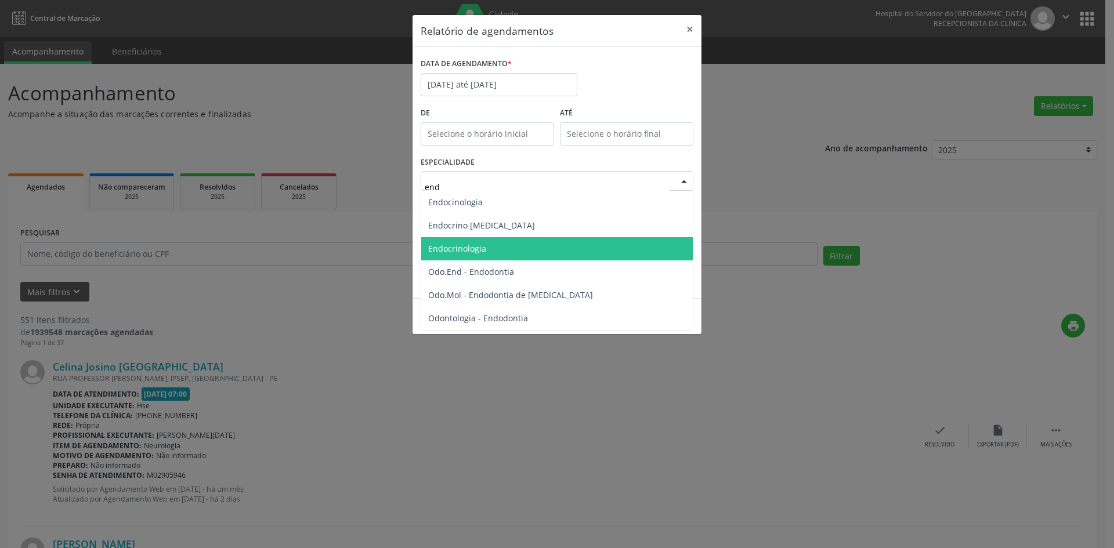
click at [529, 251] on span "Endocrinologia" at bounding box center [557, 248] width 272 height 23
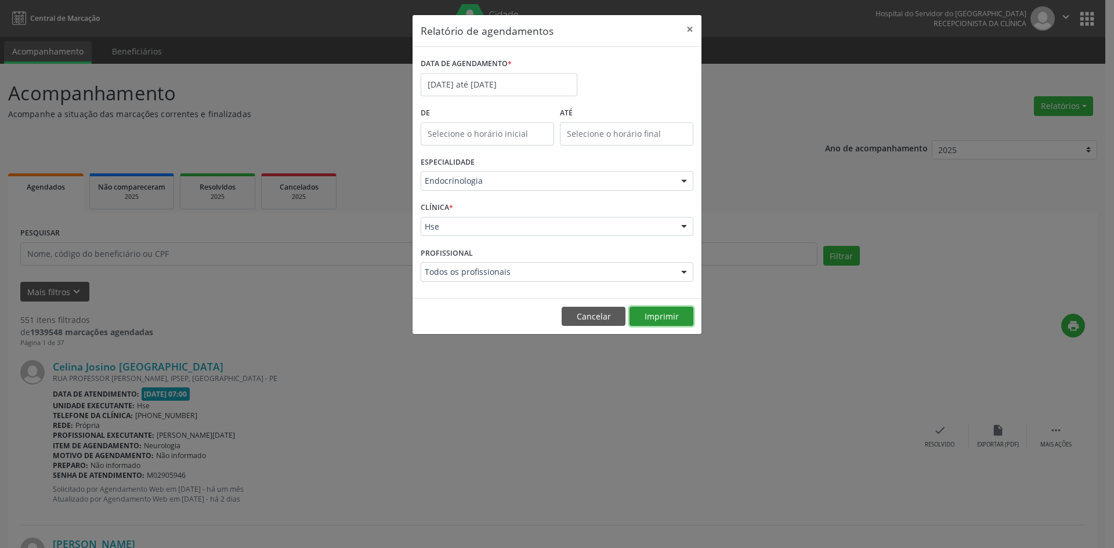
click at [660, 316] on button "Imprimir" at bounding box center [661, 317] width 64 height 20
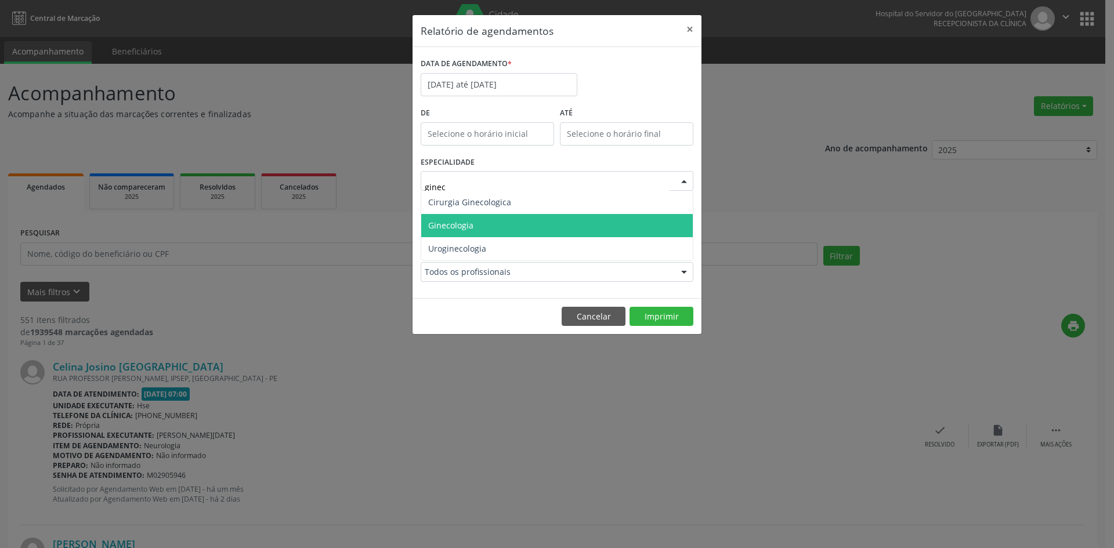
click at [515, 230] on span "Ginecologia" at bounding box center [557, 225] width 272 height 23
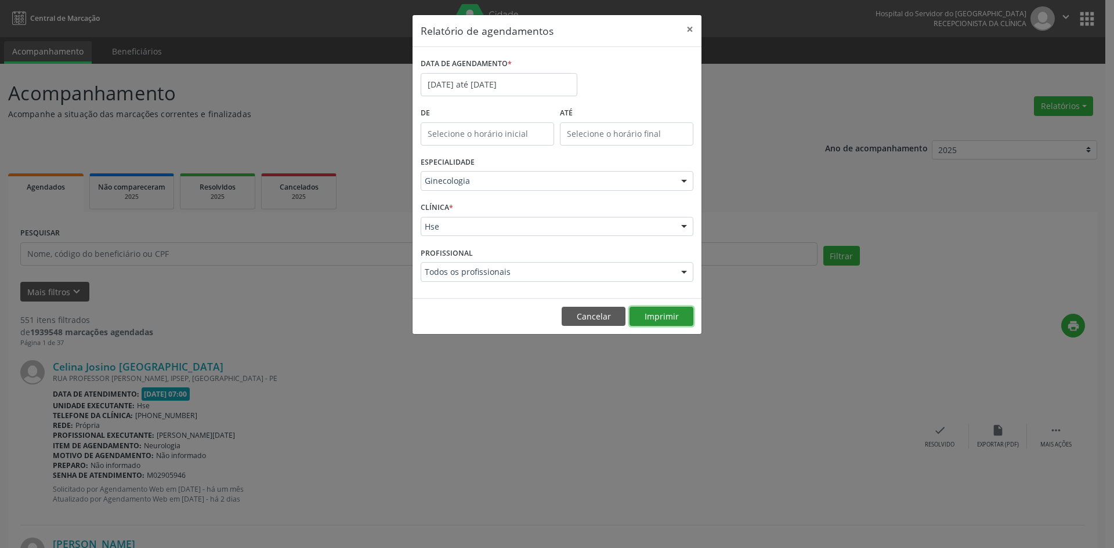
click at [657, 316] on button "Imprimir" at bounding box center [661, 317] width 64 height 20
type input "y"
type input "uro gine"
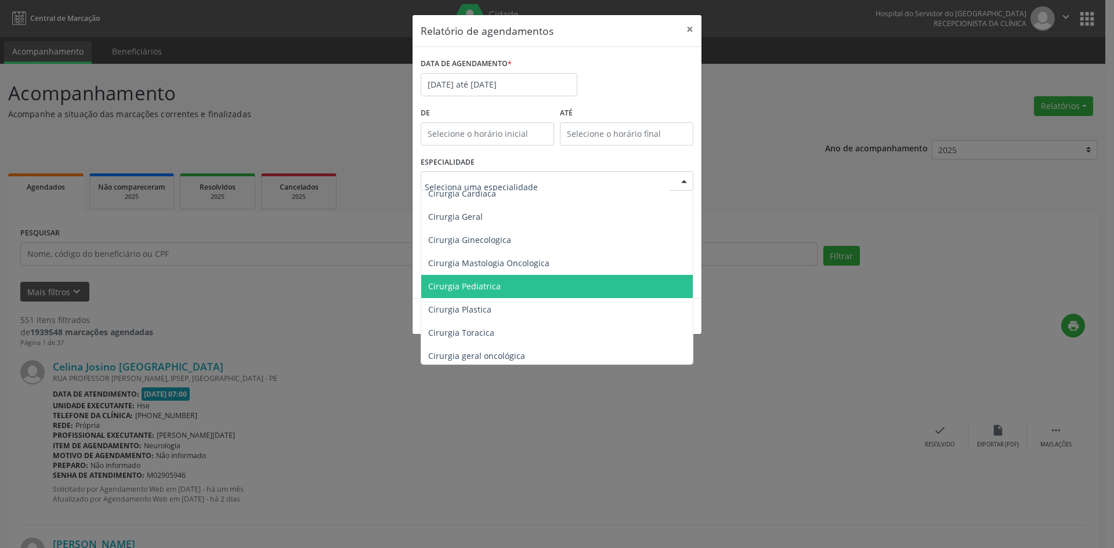
scroll to position [174, 0]
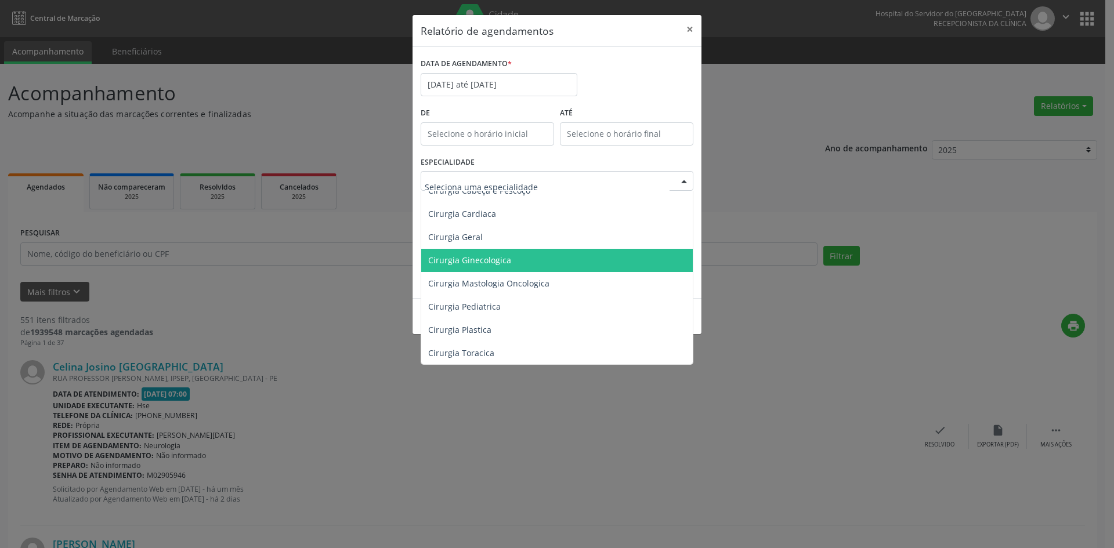
click at [505, 256] on span "Cirurgia Ginecologica" at bounding box center [469, 260] width 83 height 11
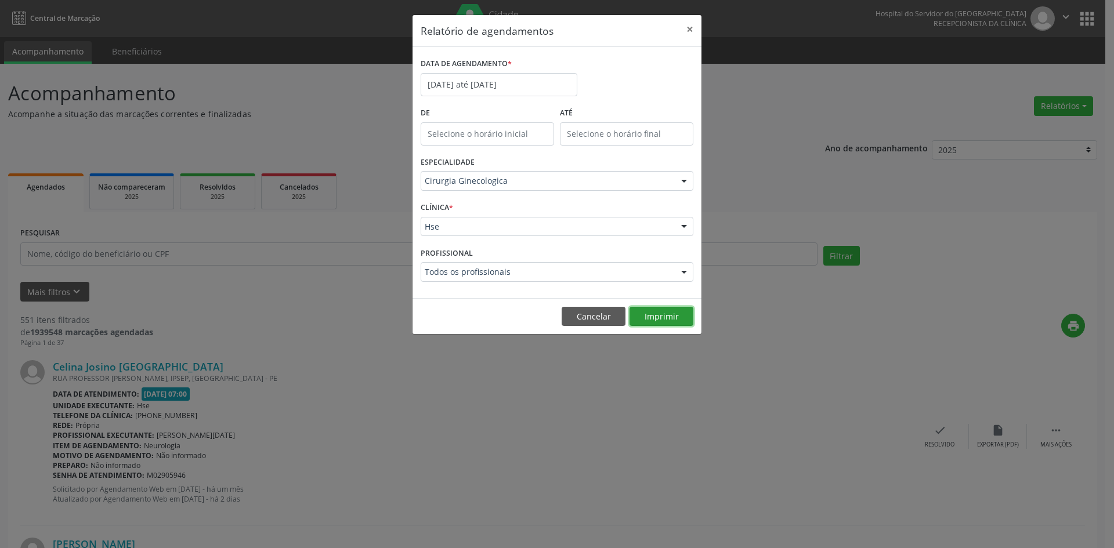
click at [652, 316] on button "Imprimir" at bounding box center [661, 317] width 64 height 20
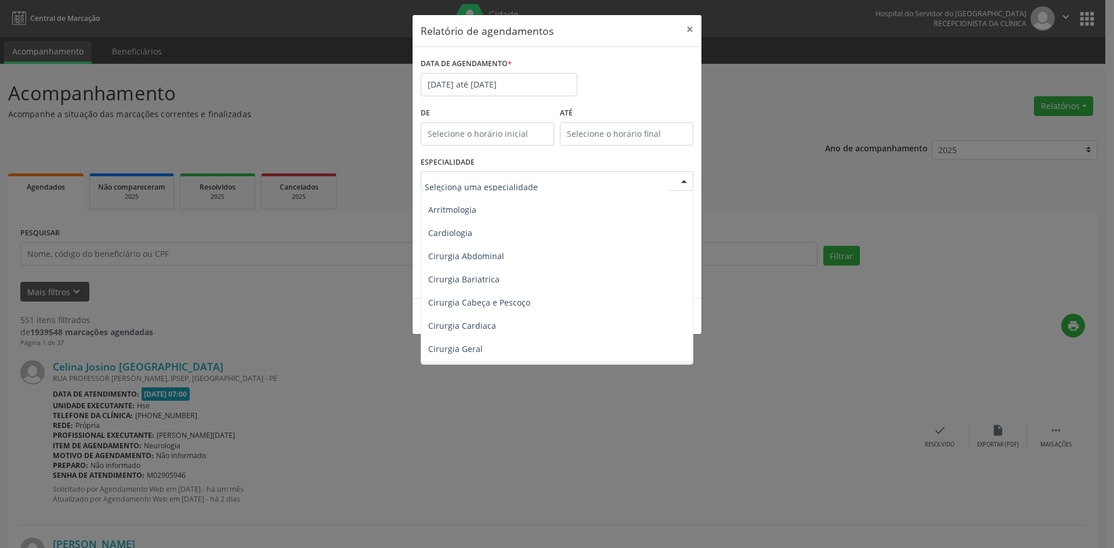
scroll to position [0, 0]
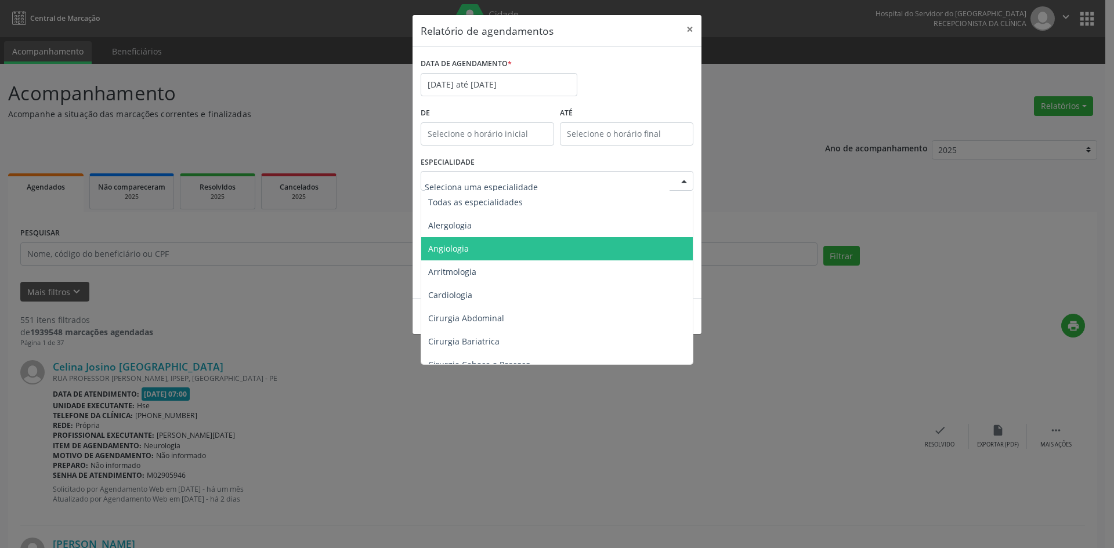
click at [476, 249] on span "Angiologia" at bounding box center [557, 248] width 273 height 23
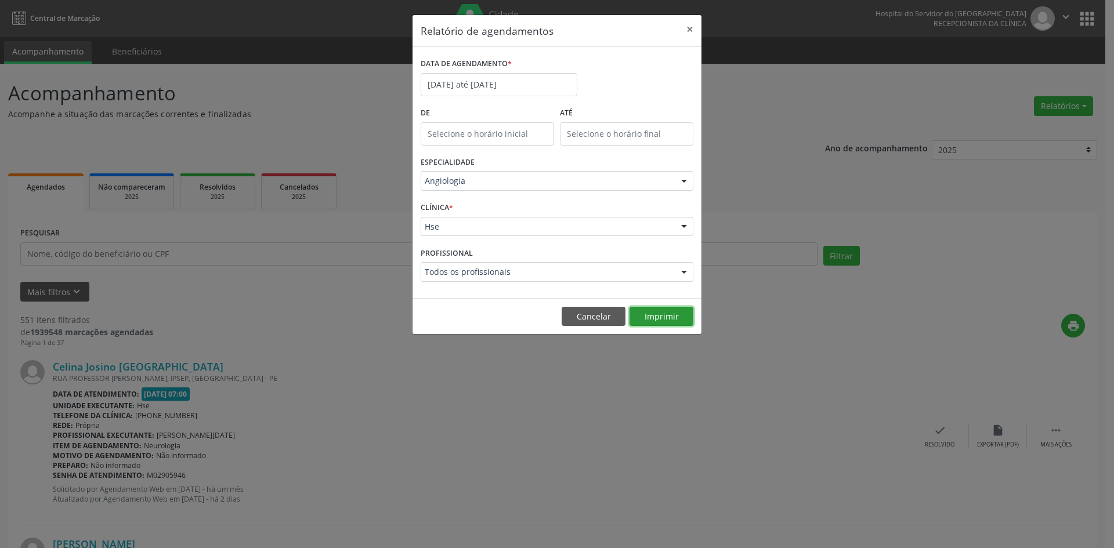
click at [649, 313] on button "Imprimir" at bounding box center [661, 317] width 64 height 20
click at [547, 84] on input "[DATE] até [DATE]" at bounding box center [499, 84] width 157 height 23
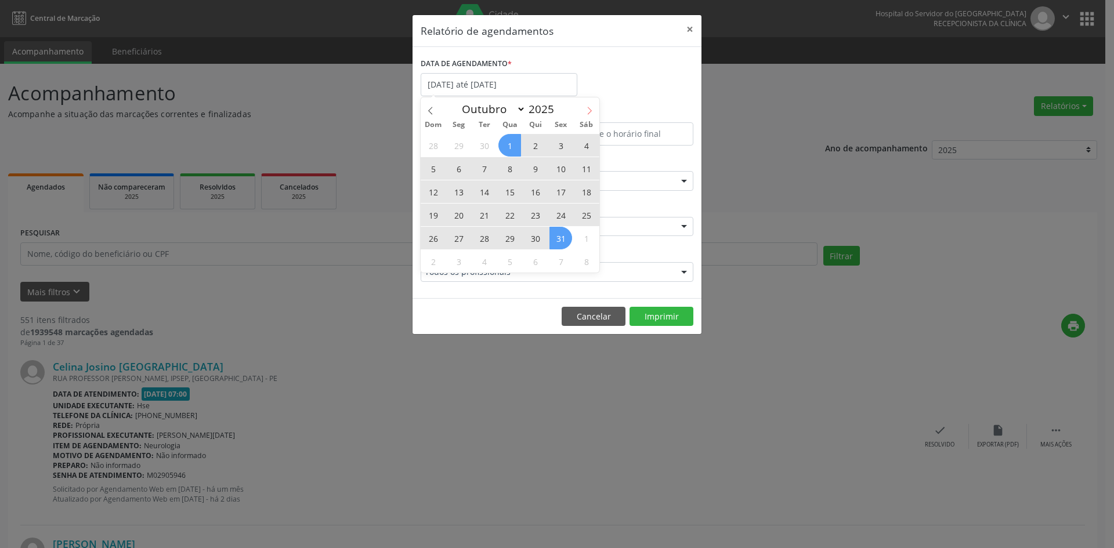
click at [589, 113] on icon at bounding box center [590, 111] width 4 height 8
select select "10"
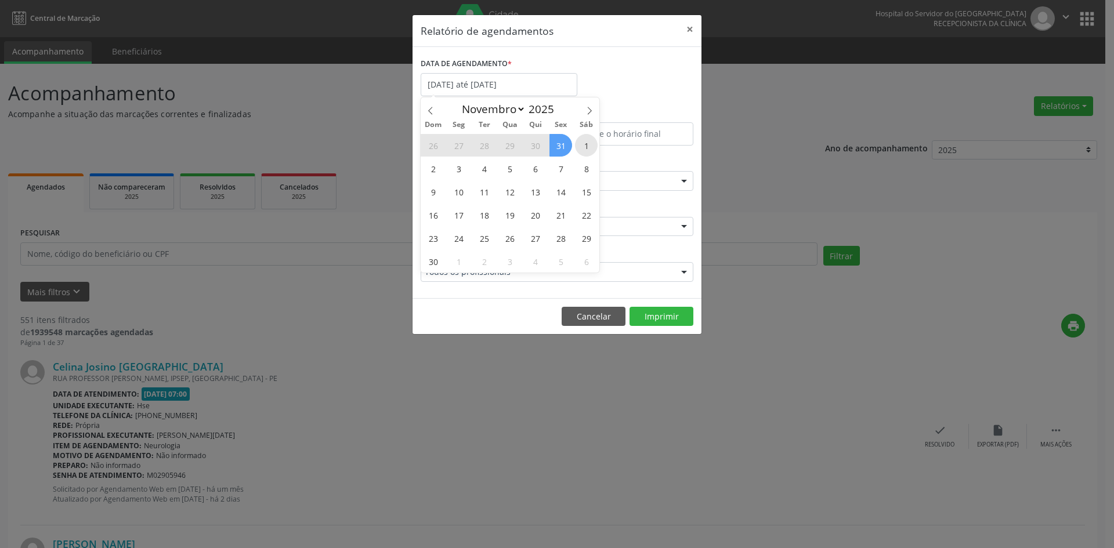
click at [582, 142] on span "1" at bounding box center [586, 145] width 23 height 23
type input "[DATE]"
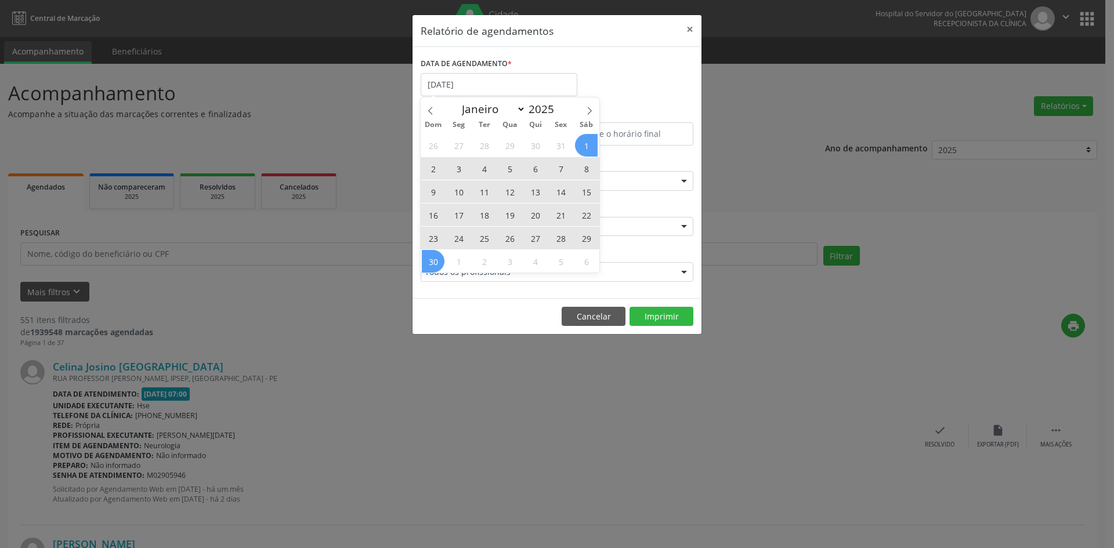
drag, startPoint x: 583, startPoint y: 142, endPoint x: 443, endPoint y: 259, distance: 182.9
click at [443, 259] on div "26 27 28 29 30 31 1 2 3 4 5 6 7 8 9 10 11 12 13 14 15 16 17 18 19 20 21 22 23 2…" at bounding box center [510, 202] width 179 height 139
click at [436, 262] on span "30" at bounding box center [433, 261] width 23 height 23
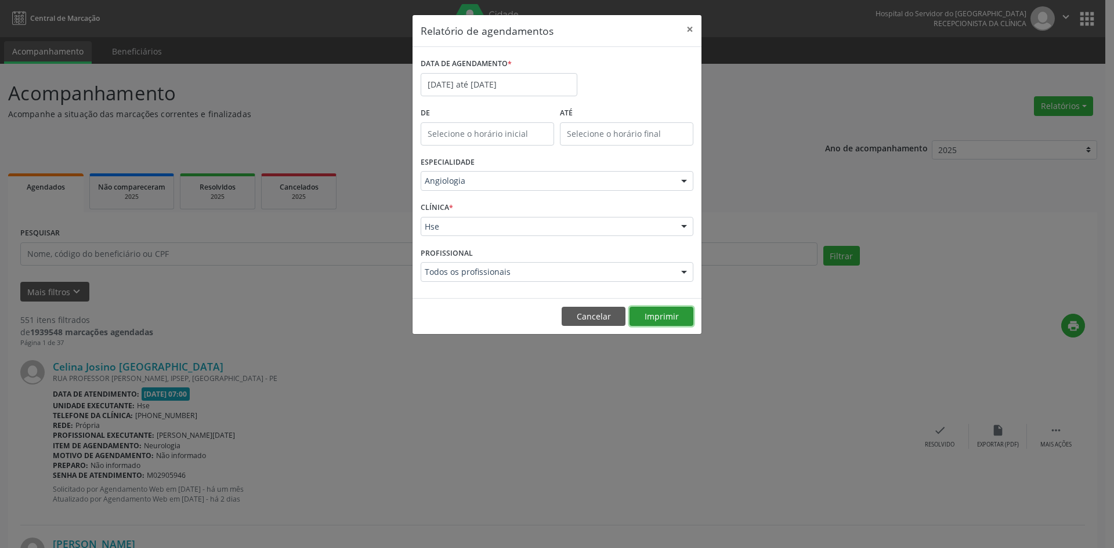
click at [661, 316] on button "Imprimir" at bounding box center [661, 317] width 64 height 20
